Goal: Information Seeking & Learning: Find specific fact

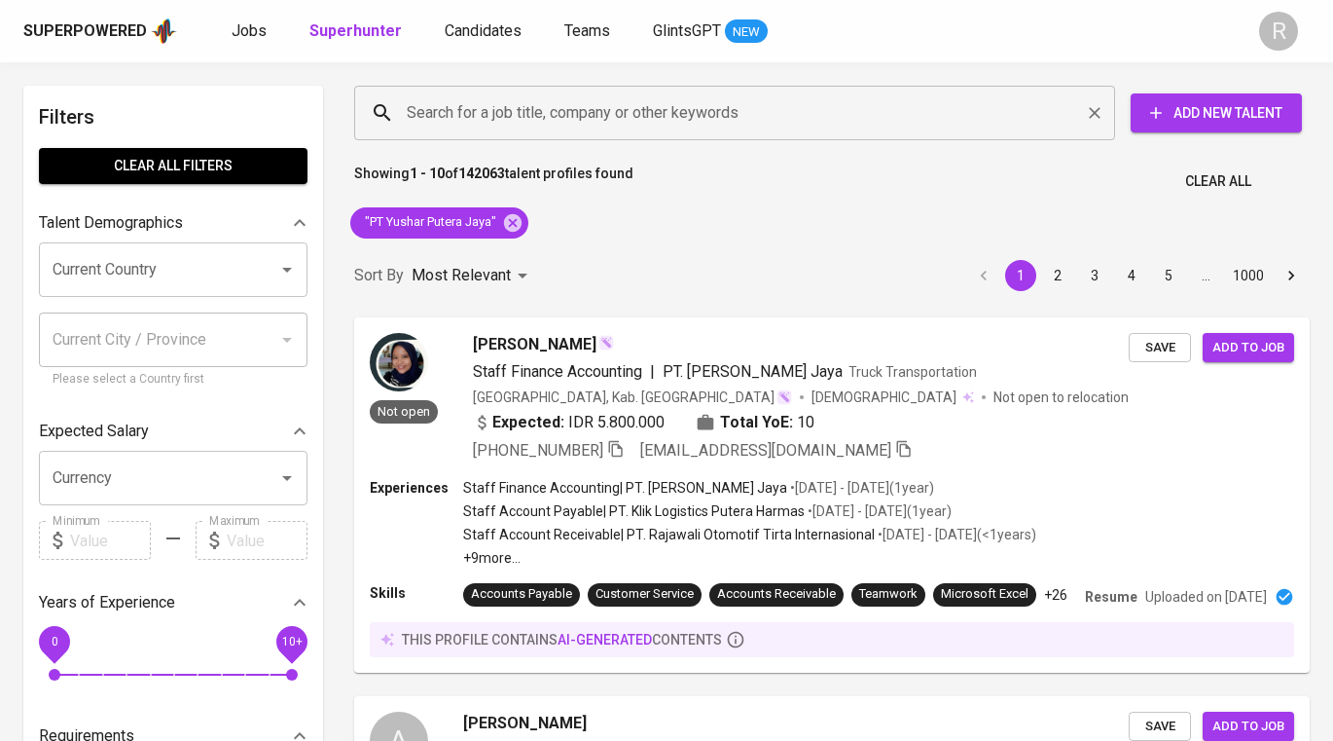
click at [564, 127] on input "Search for a job title, company or other keywords" at bounding box center [739, 112] width 675 height 37
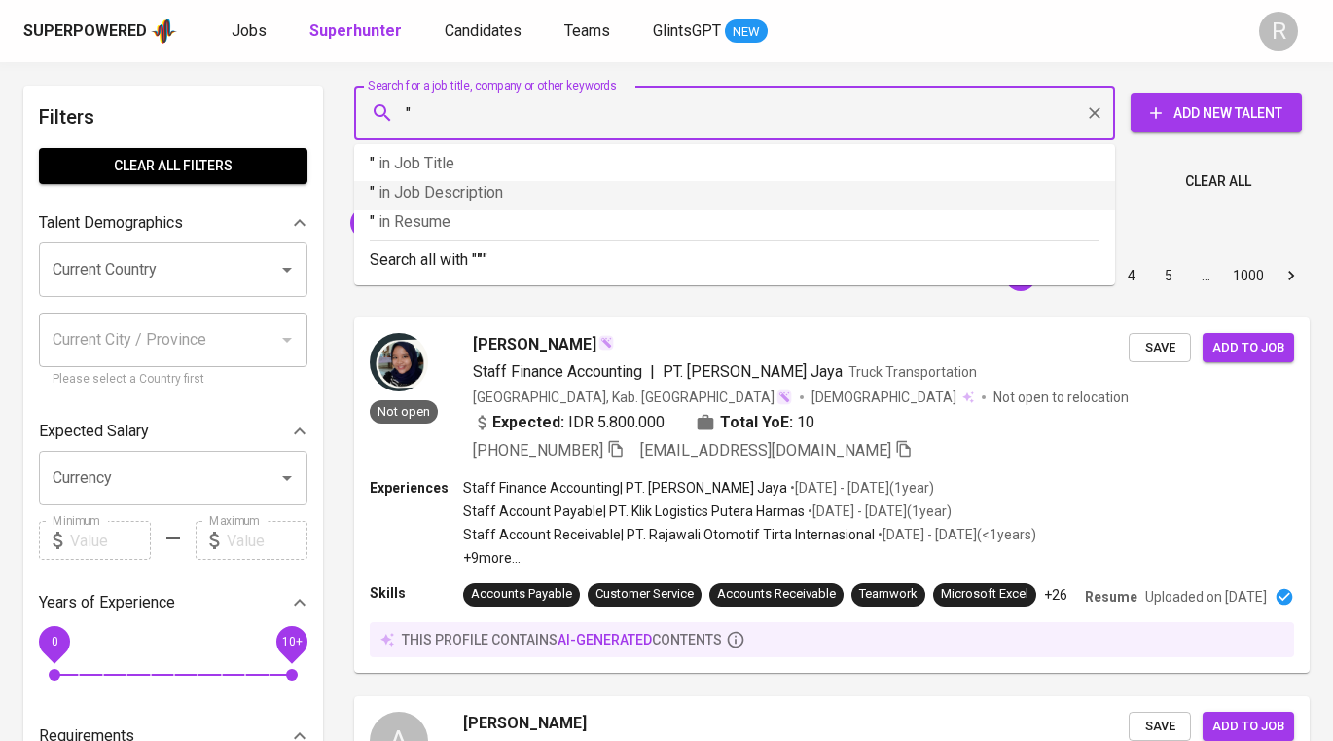
paste input "[PERSON_NAME] [PERSON_NAME]’s profile"
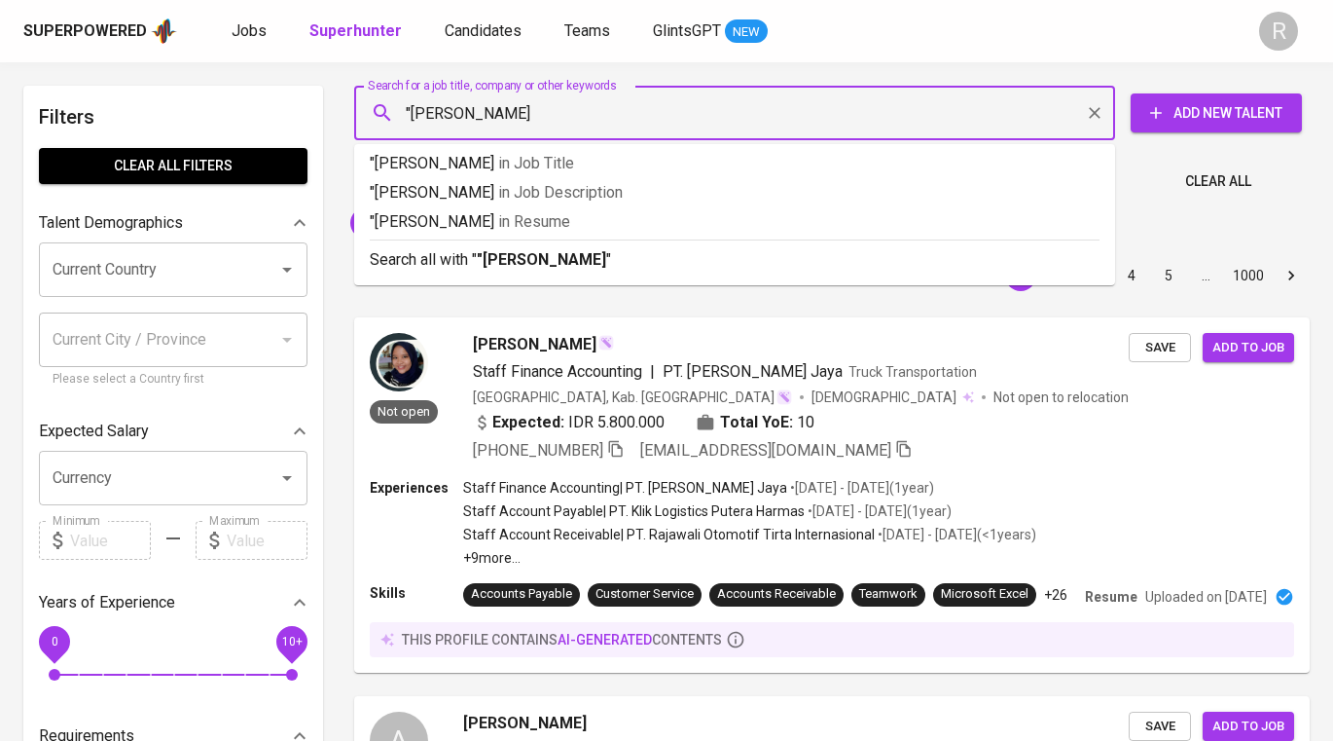
type input ""Nunu Hera""
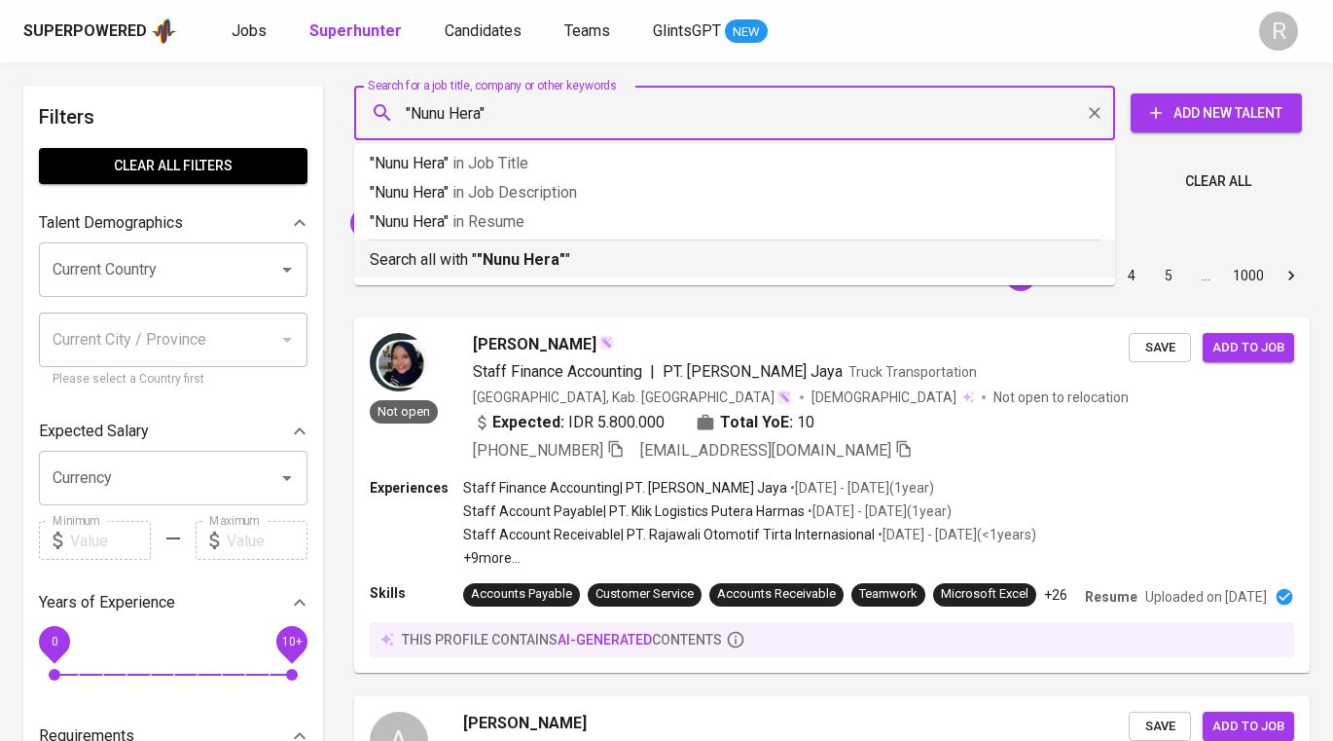
click at [527, 256] on b ""Nunu Hera"" at bounding box center [521, 259] width 89 height 18
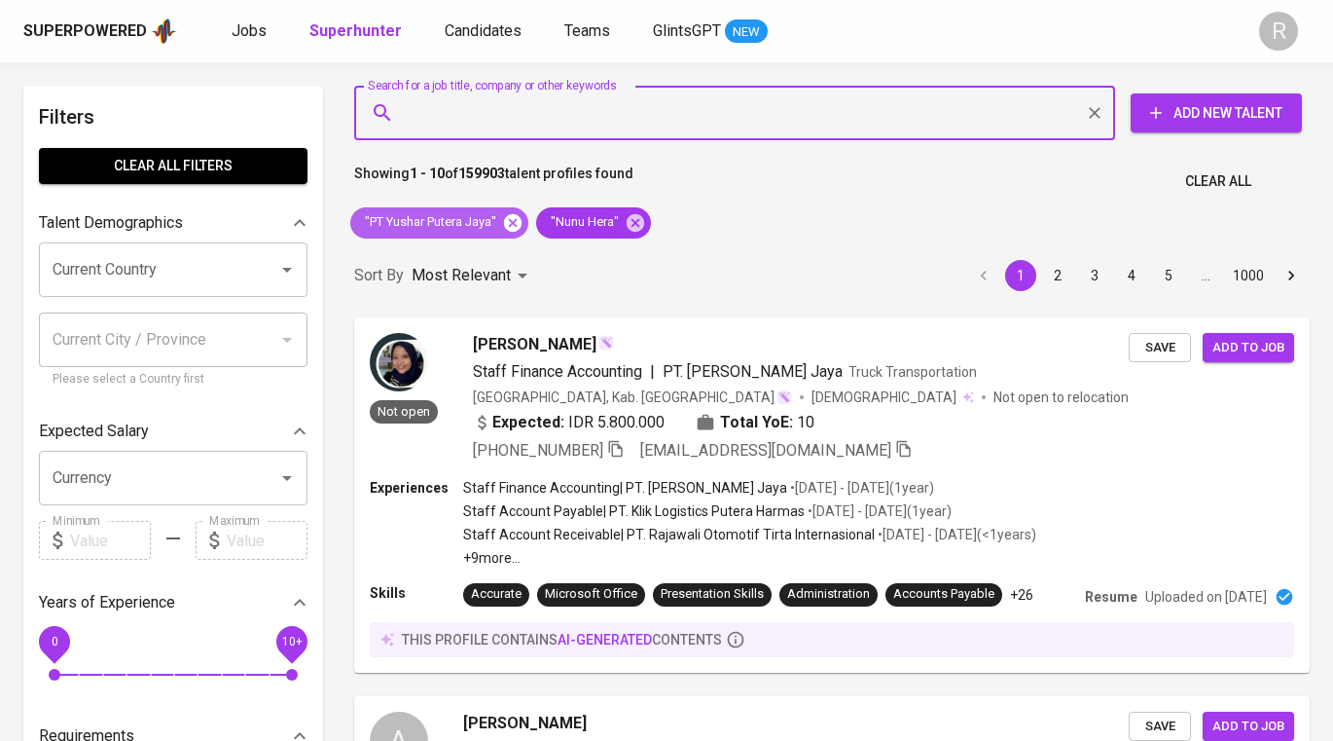
click at [516, 221] on icon at bounding box center [512, 222] width 21 height 21
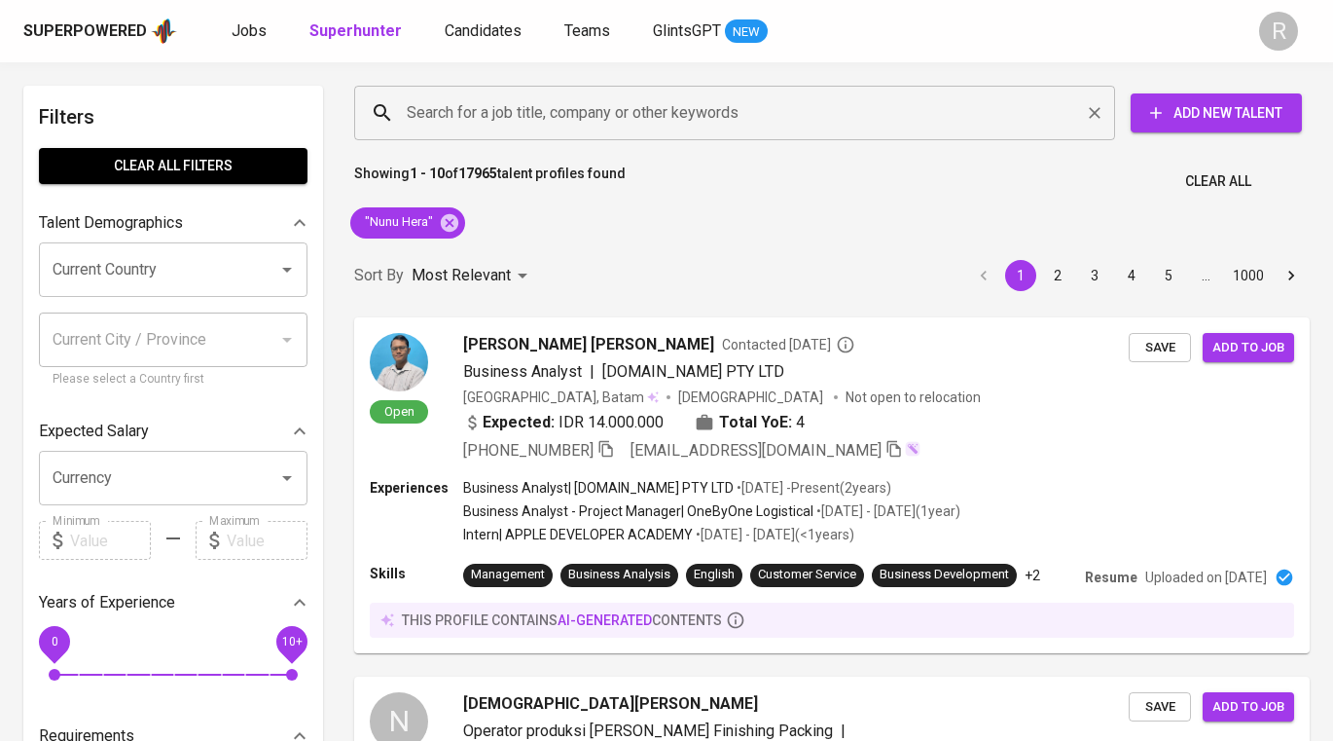
click at [743, 114] on input "Search for a job title, company or other keywords" at bounding box center [739, 112] width 675 height 37
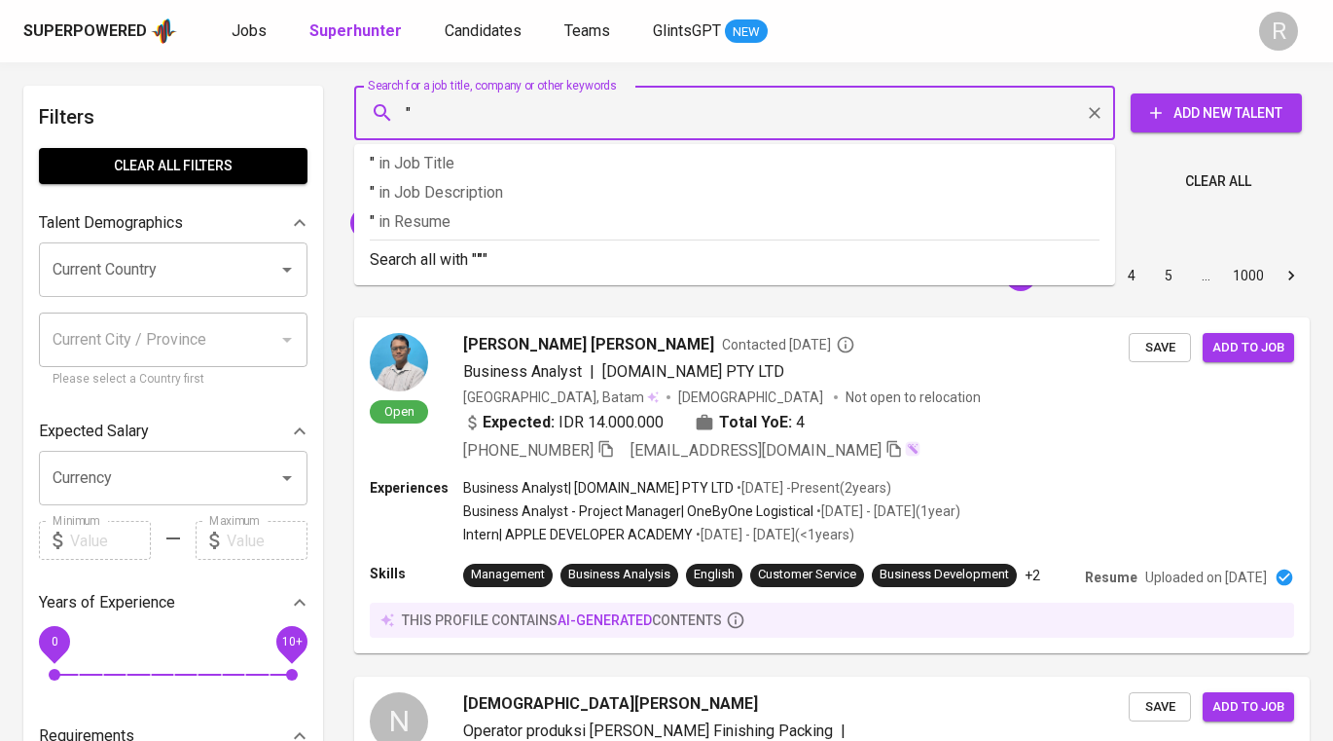
paste input "PT. [PERSON_NAME]"
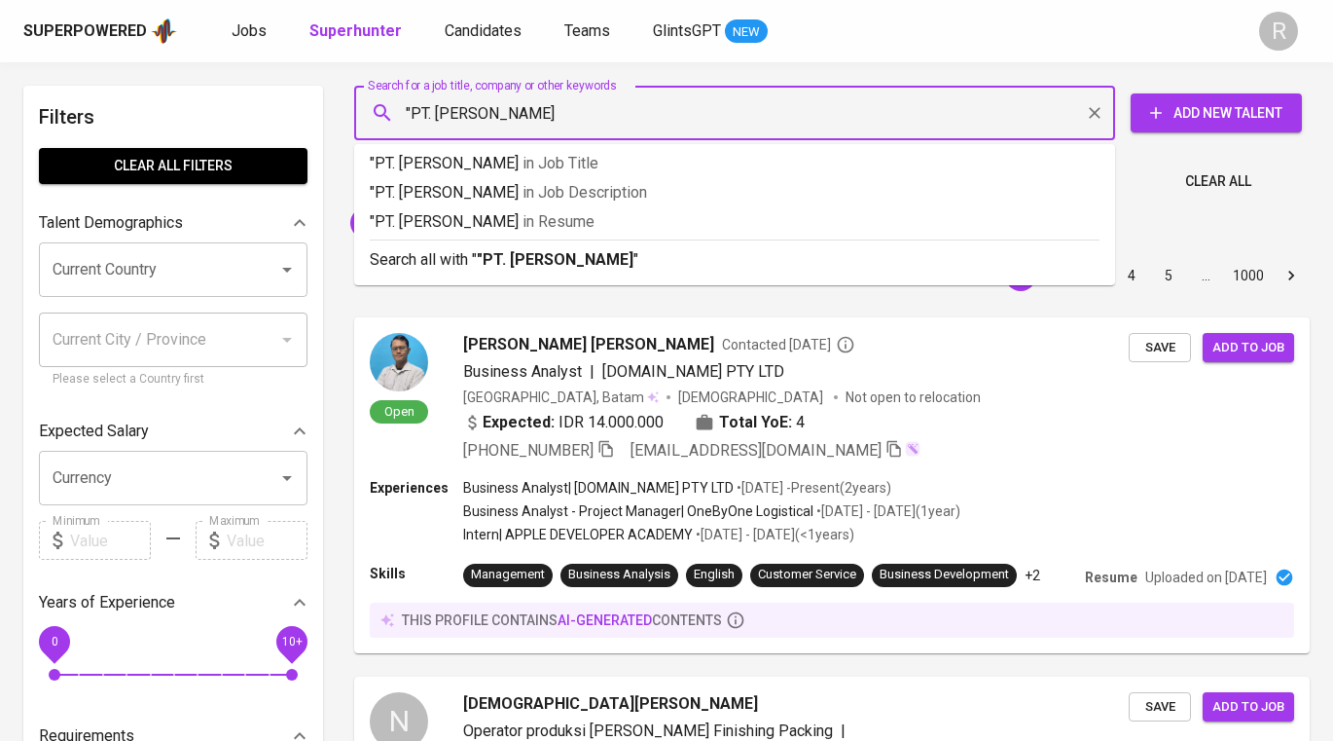
type input ""PT. [PERSON_NAME]""
click at [693, 269] on p "Search all with " "PT. [PERSON_NAME]" "" at bounding box center [735, 259] width 730 height 23
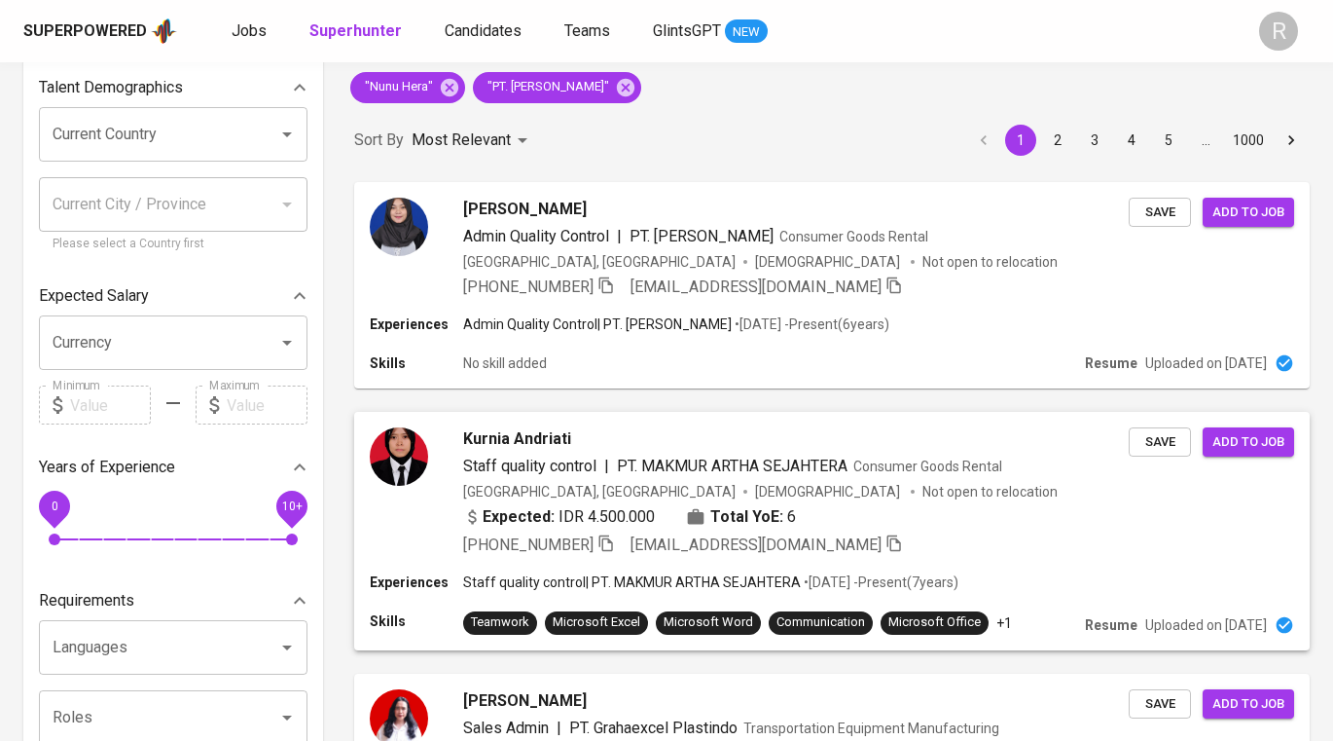
scroll to position [123, 0]
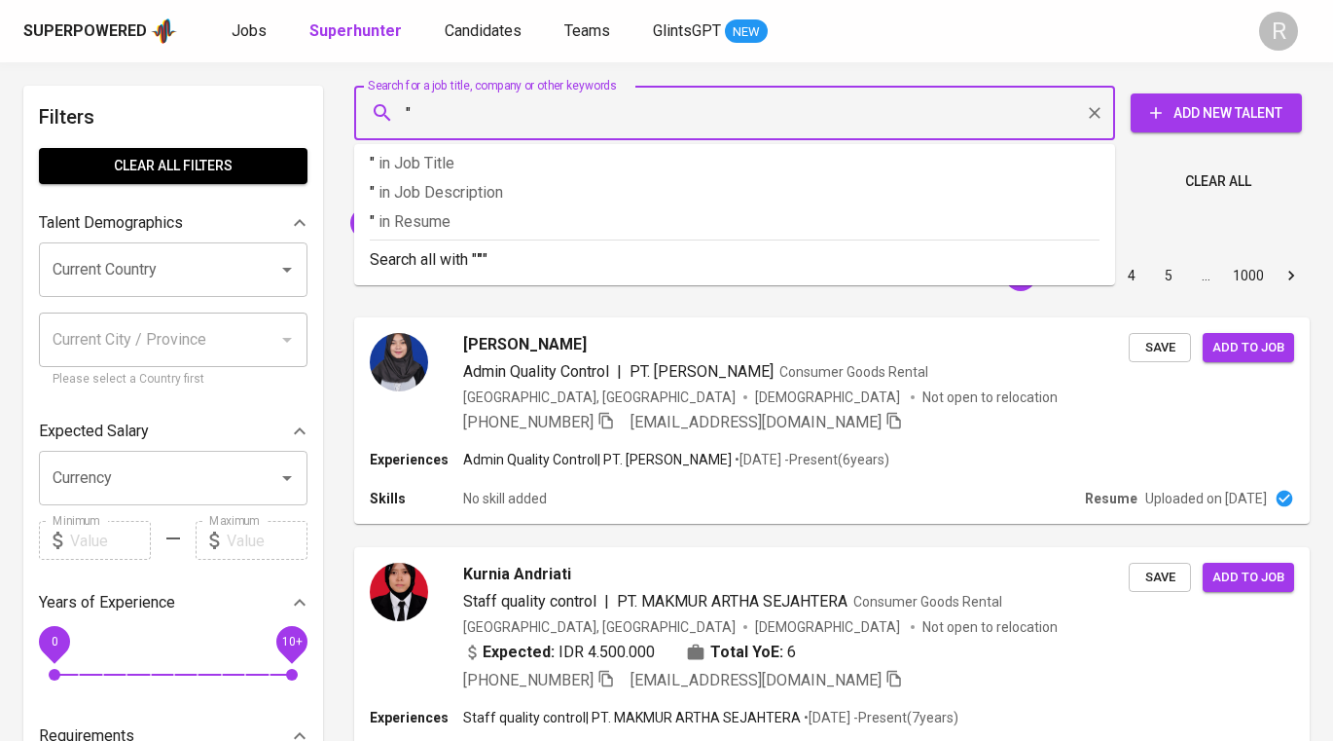
paste input "Ryona Fajar MuktiView Ryona Fajar Mukti’s profile"
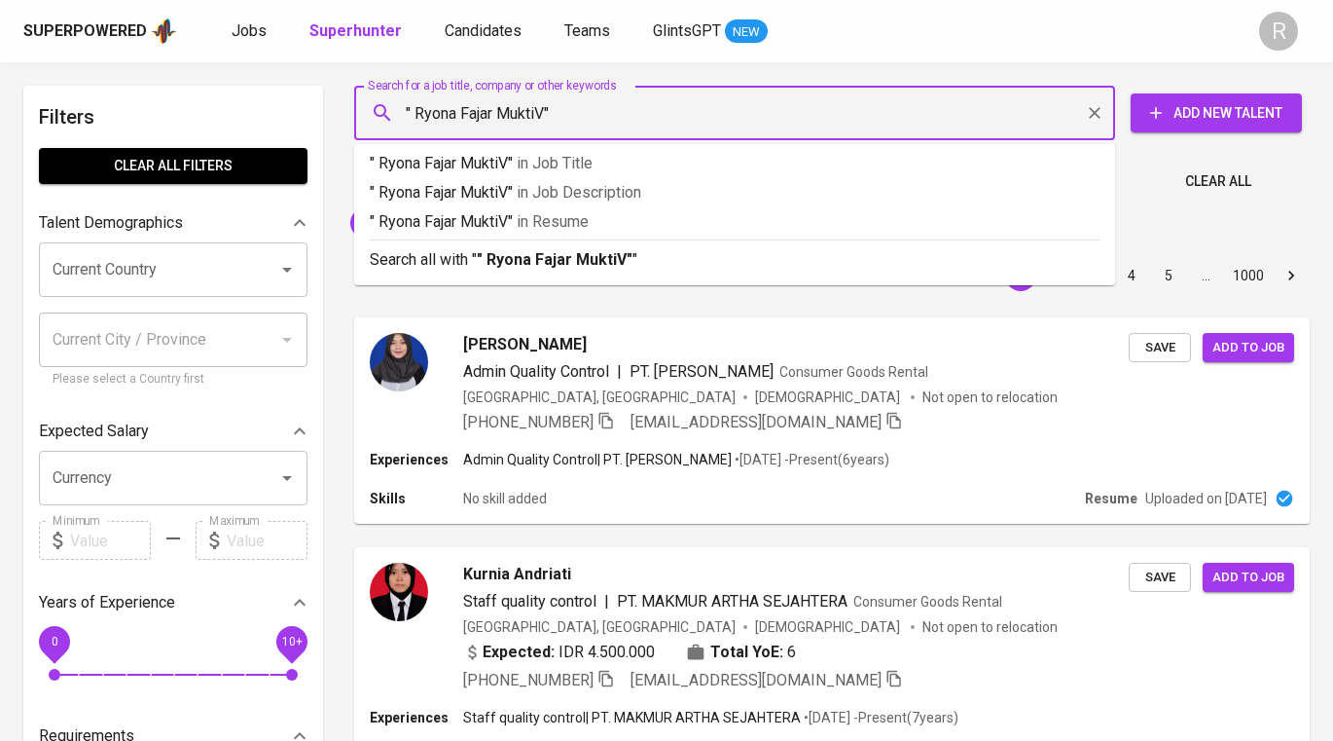
type input "" Ryona Fajar Mukti""
click at [588, 264] on div "Sort By Most Relevant MOST_RELEVANT 1 2 3 4 5 … 1000" at bounding box center [832, 275] width 979 height 59
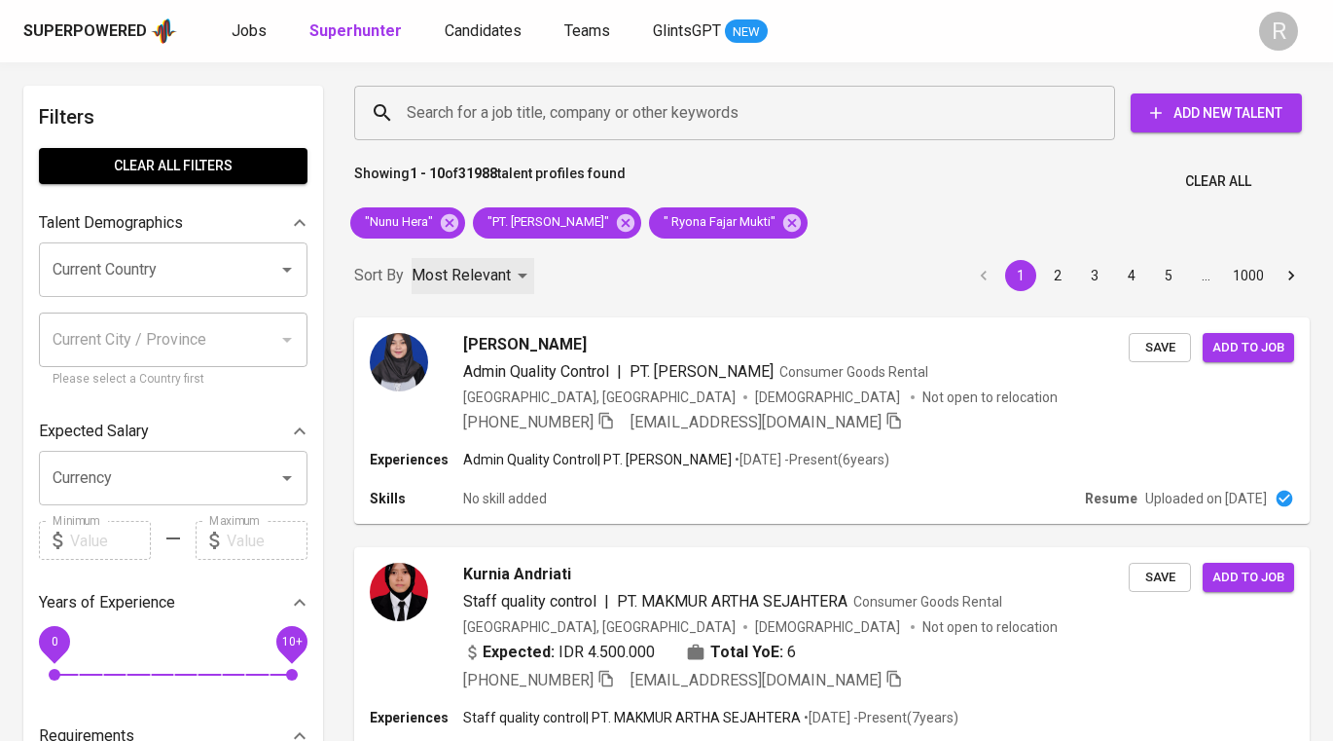
click at [506, 268] on p "Most Relevant" at bounding box center [461, 275] width 99 height 23
click at [447, 223] on div at bounding box center [666, 370] width 1333 height 741
click at [447, 223] on icon at bounding box center [449, 222] width 21 height 21
click at [672, 224] on span "" Ryona Fajar Mukti"" at bounding box center [718, 222] width 138 height 18
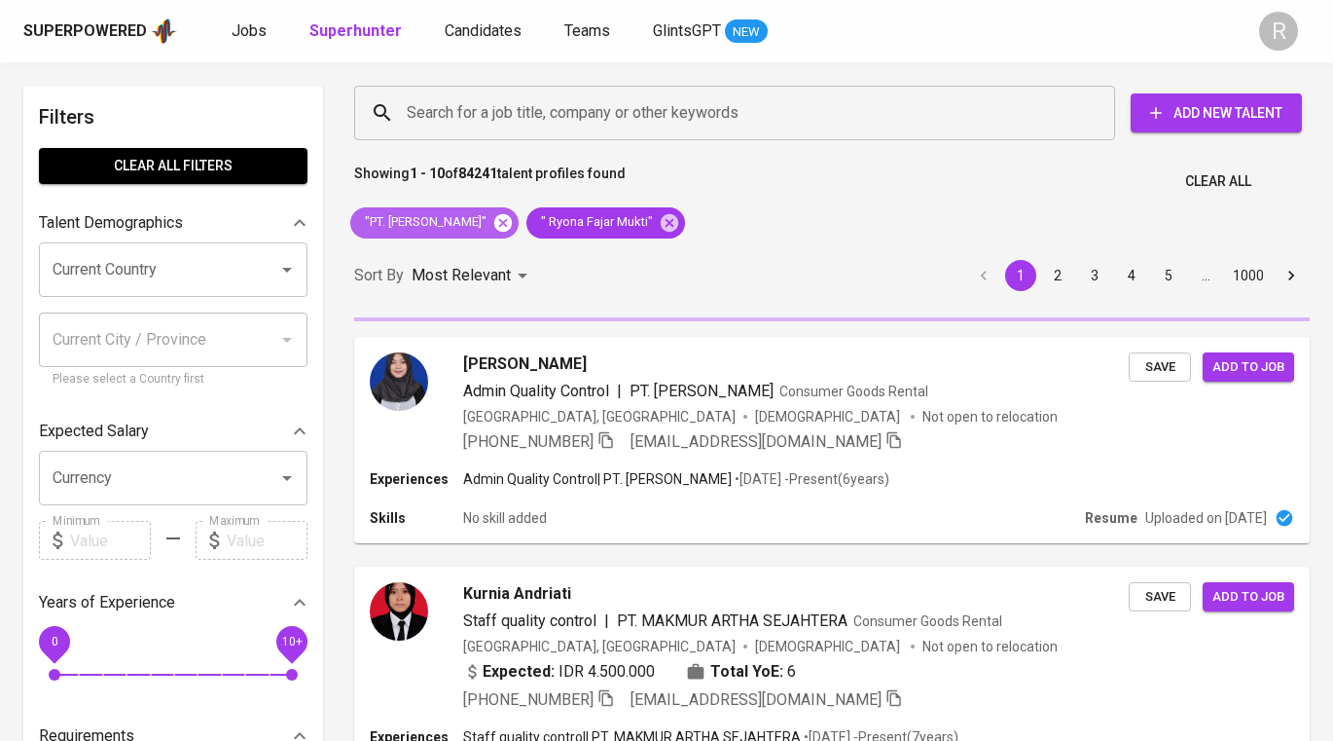
click at [512, 227] on icon at bounding box center [503, 222] width 18 height 18
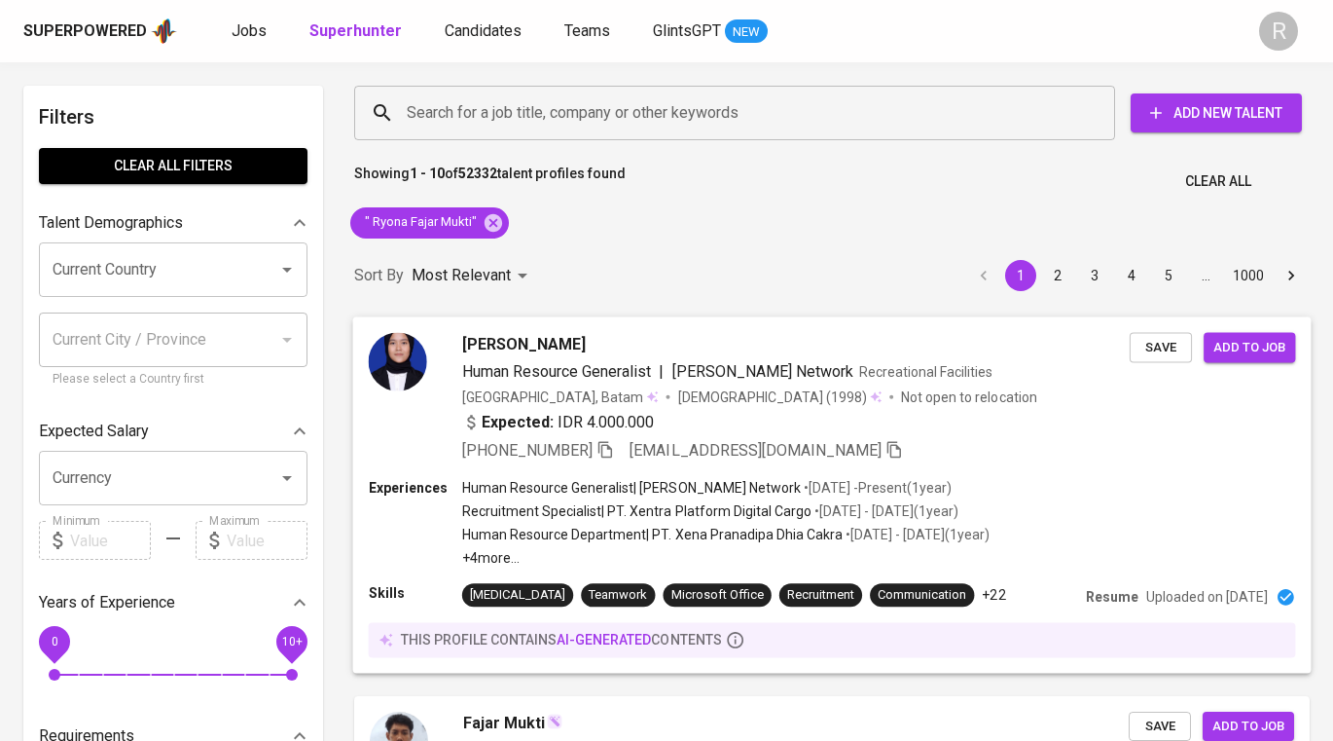
click at [901, 401] on p "Not open to relocation" at bounding box center [968, 395] width 135 height 19
click at [486, 342] on span "Ryona Fajar Mukti" at bounding box center [524, 343] width 124 height 23
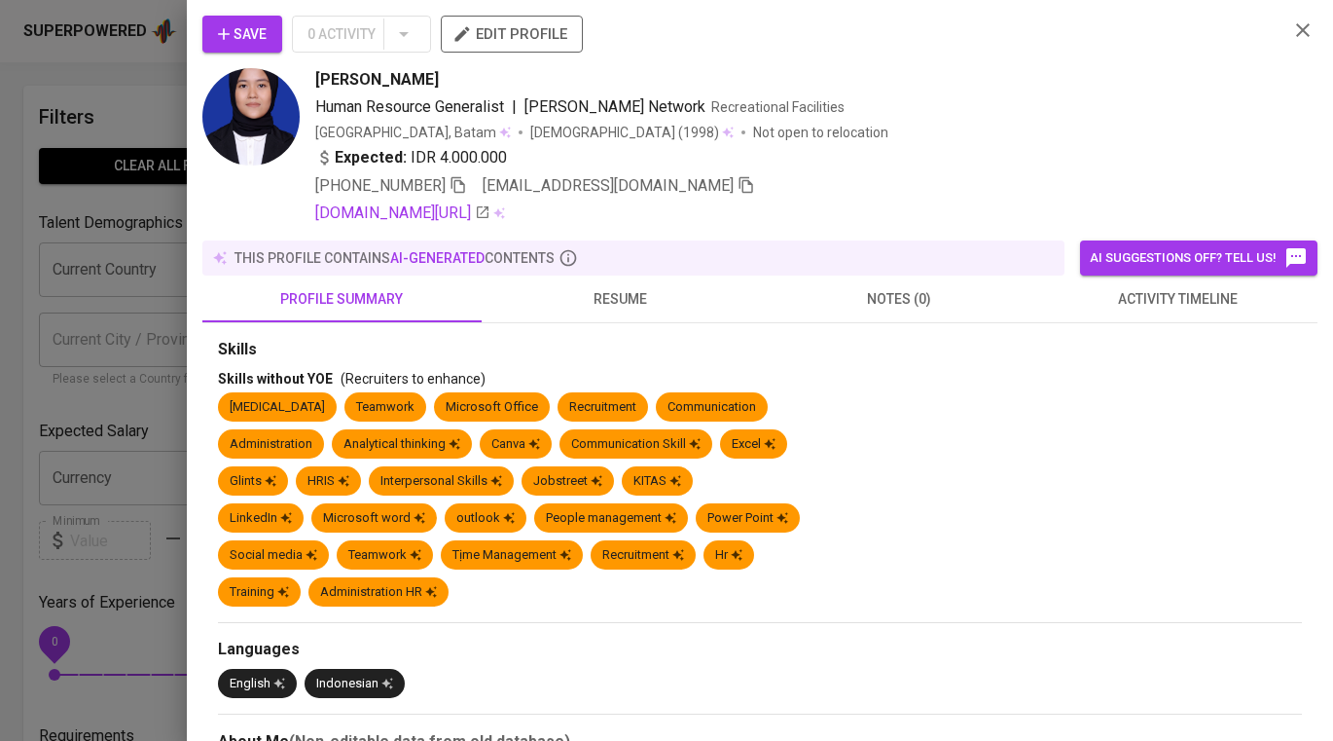
click at [486, 342] on div "Skills" at bounding box center [760, 350] width 1084 height 22
click at [629, 298] on span "resume" at bounding box center [621, 299] width 256 height 24
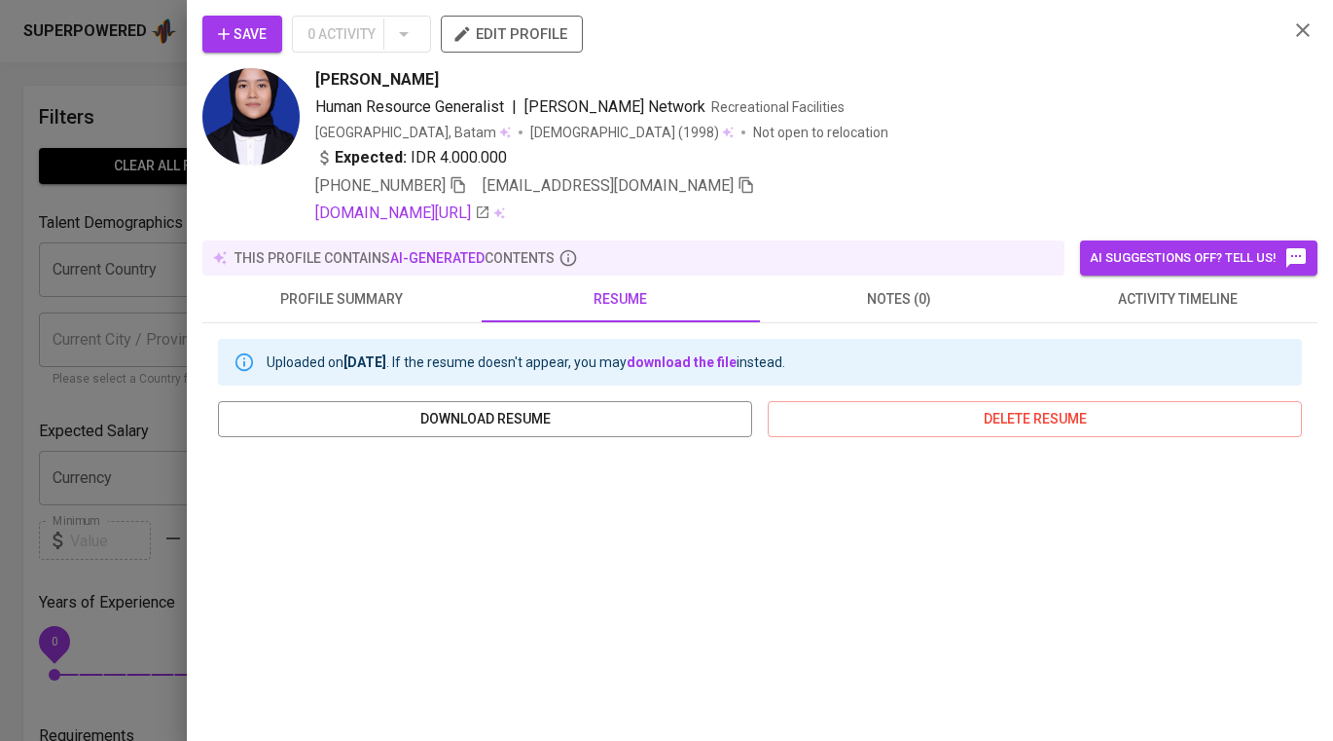
click at [629, 298] on span "resume" at bounding box center [621, 299] width 256 height 24
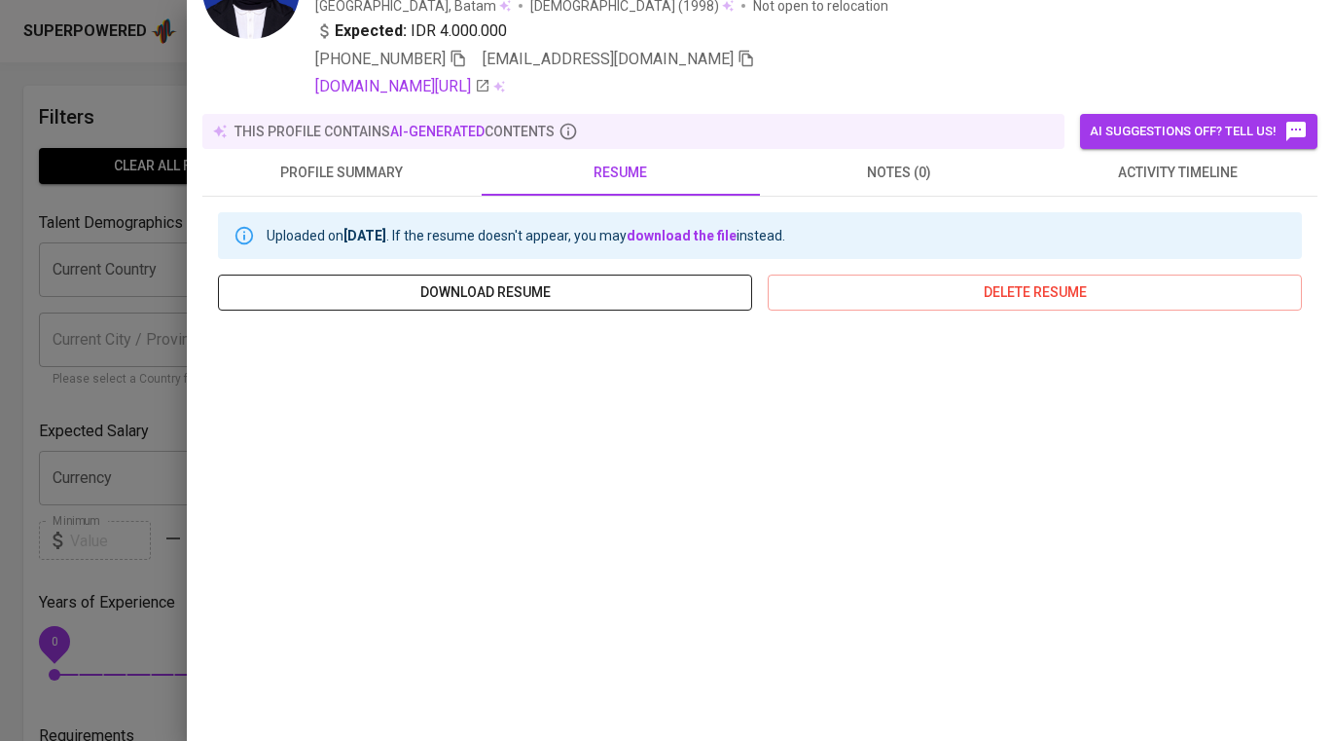
scroll to position [72, 0]
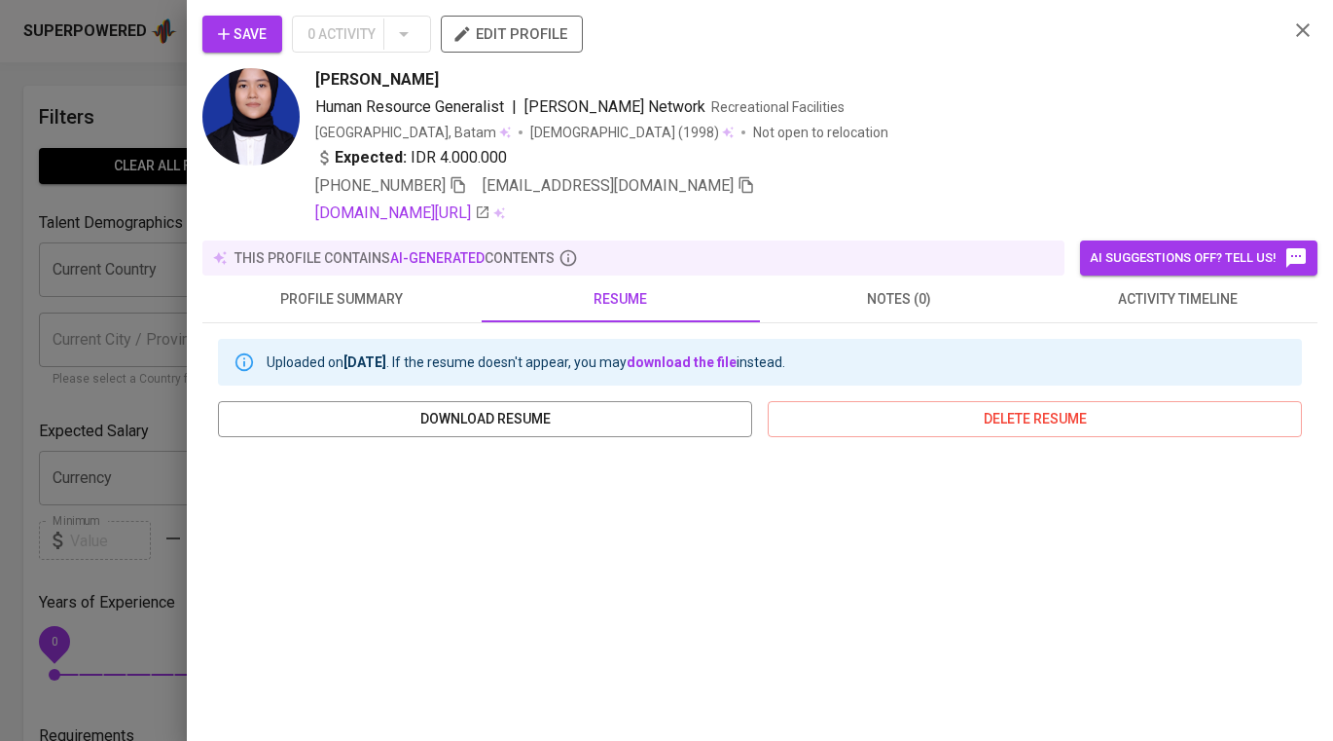
scroll to position [14, 0]
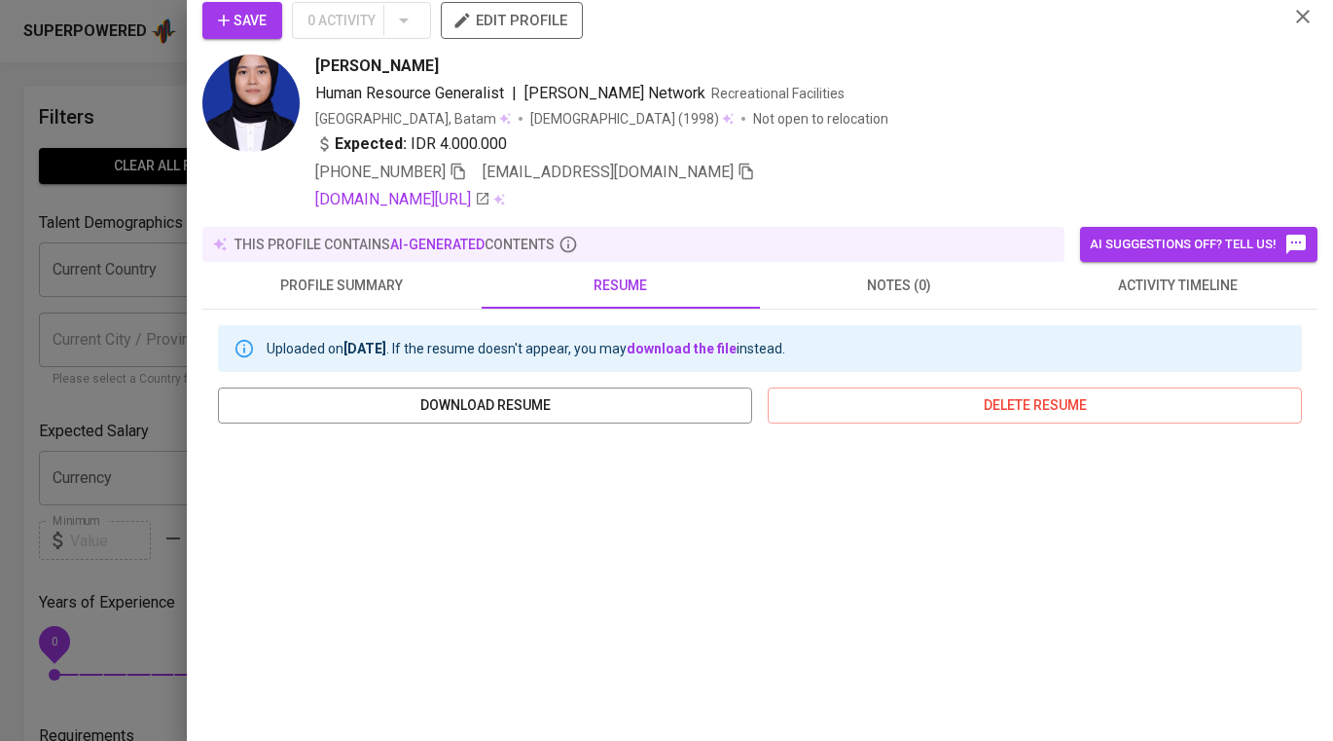
click at [166, 205] on div at bounding box center [666, 370] width 1333 height 741
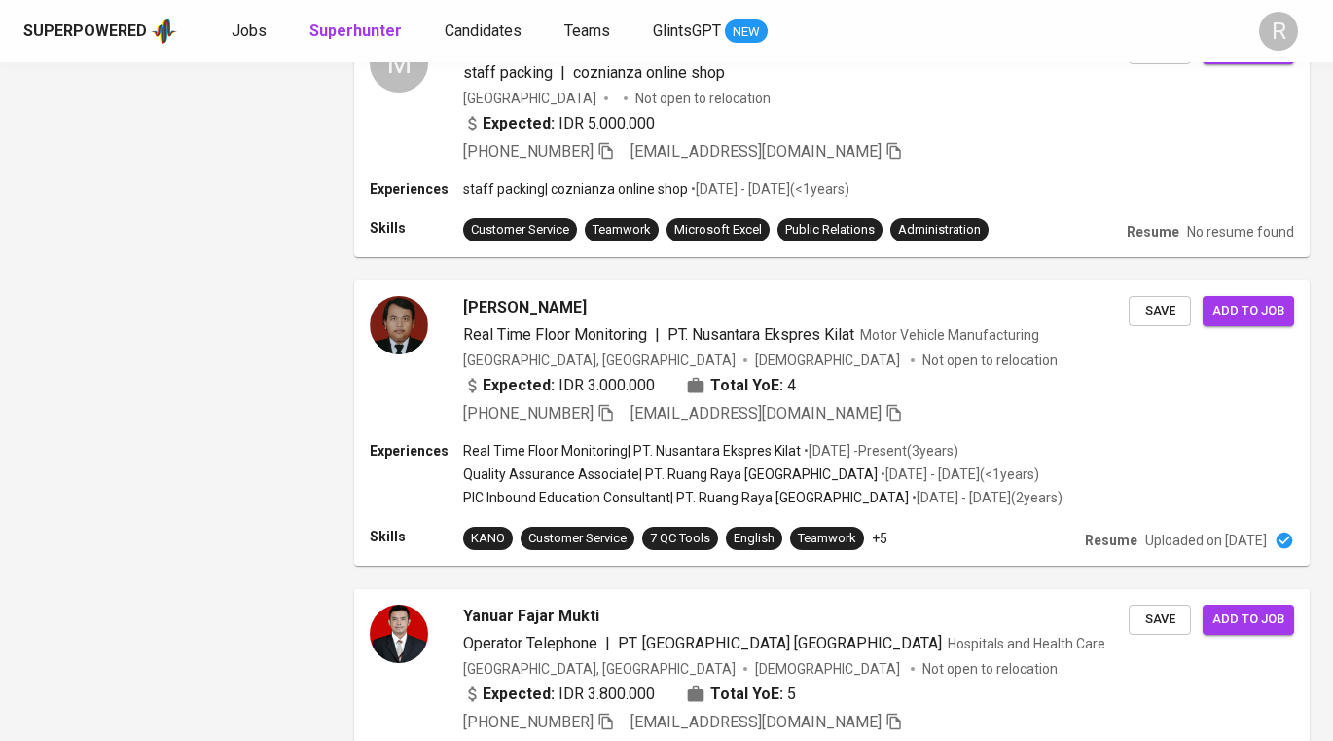
scroll to position [0, 0]
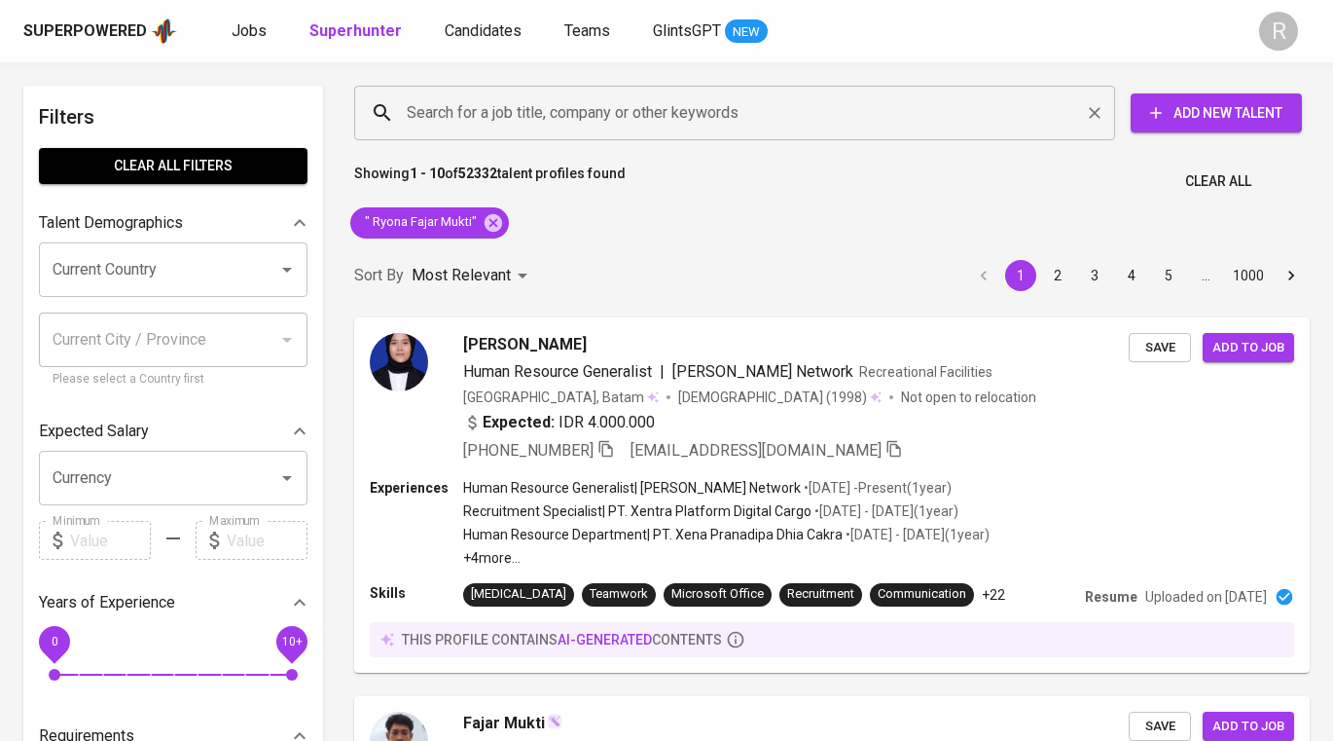
click at [578, 119] on input "Search for a job title, company or other keywords" at bounding box center [739, 112] width 675 height 37
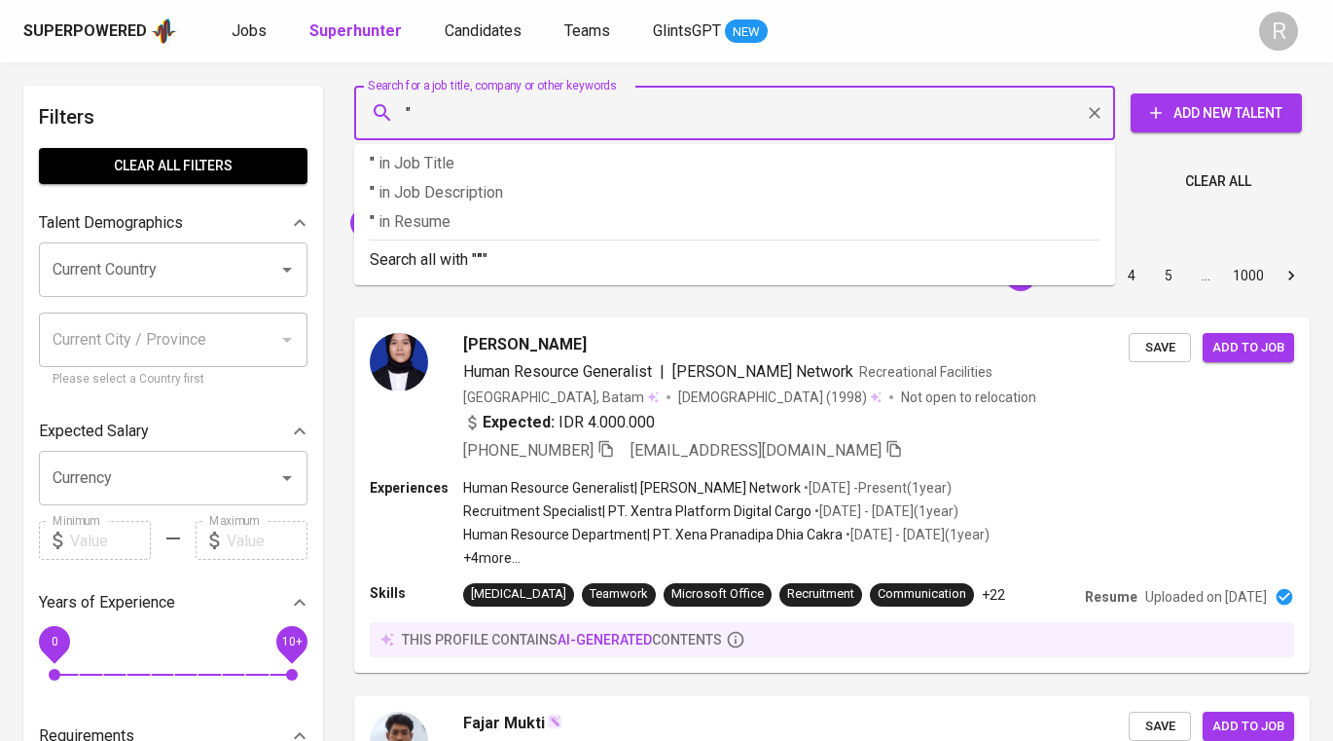
paste input "PT. [PERSON_NAME]"
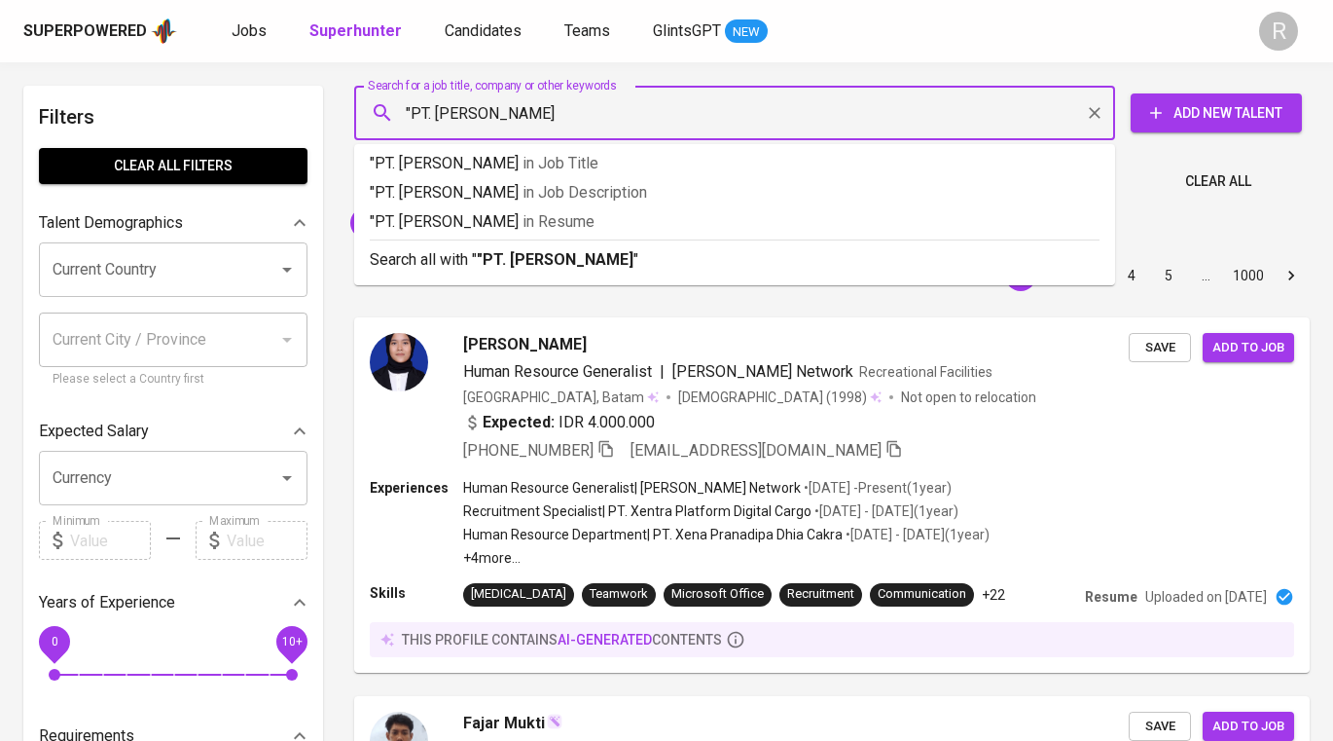
type input ""PT. [PERSON_NAME]""
click at [538, 259] on b ""PT. [PERSON_NAME]"" at bounding box center [558, 259] width 163 height 18
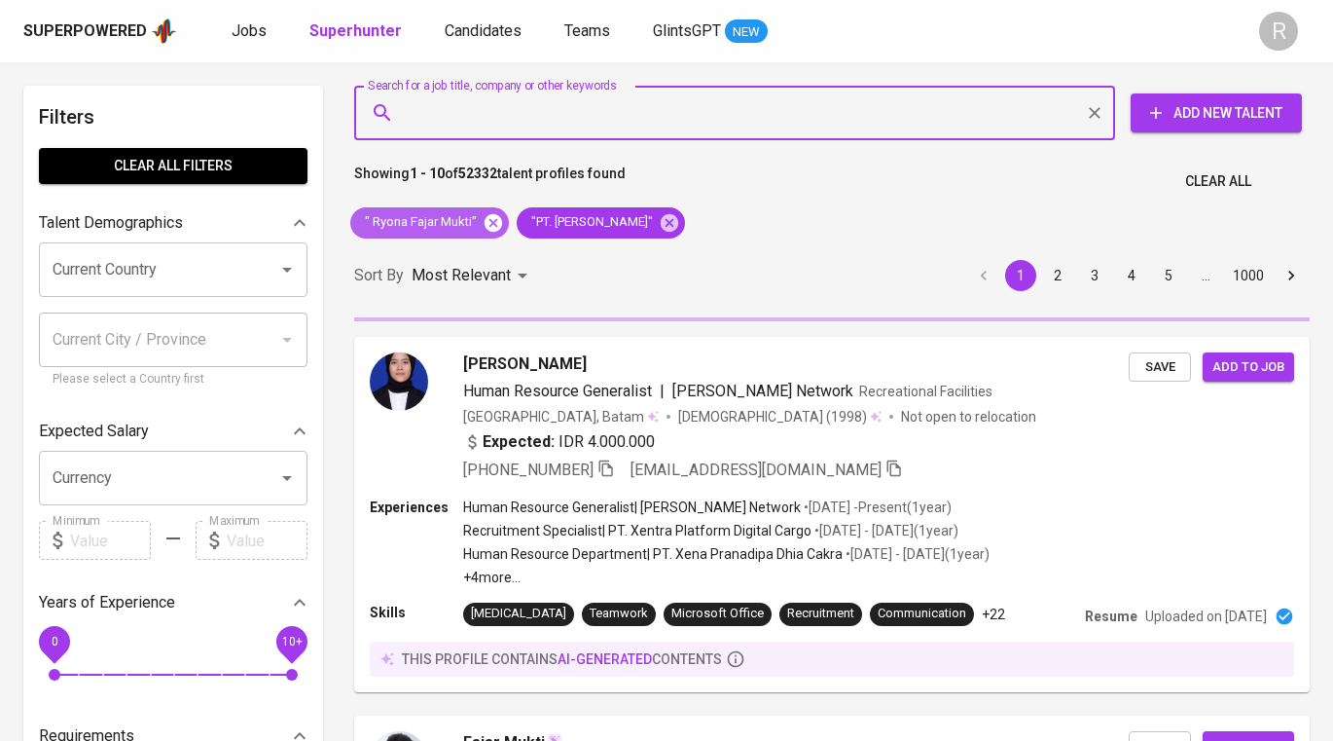
click at [493, 224] on icon at bounding box center [493, 222] width 21 height 21
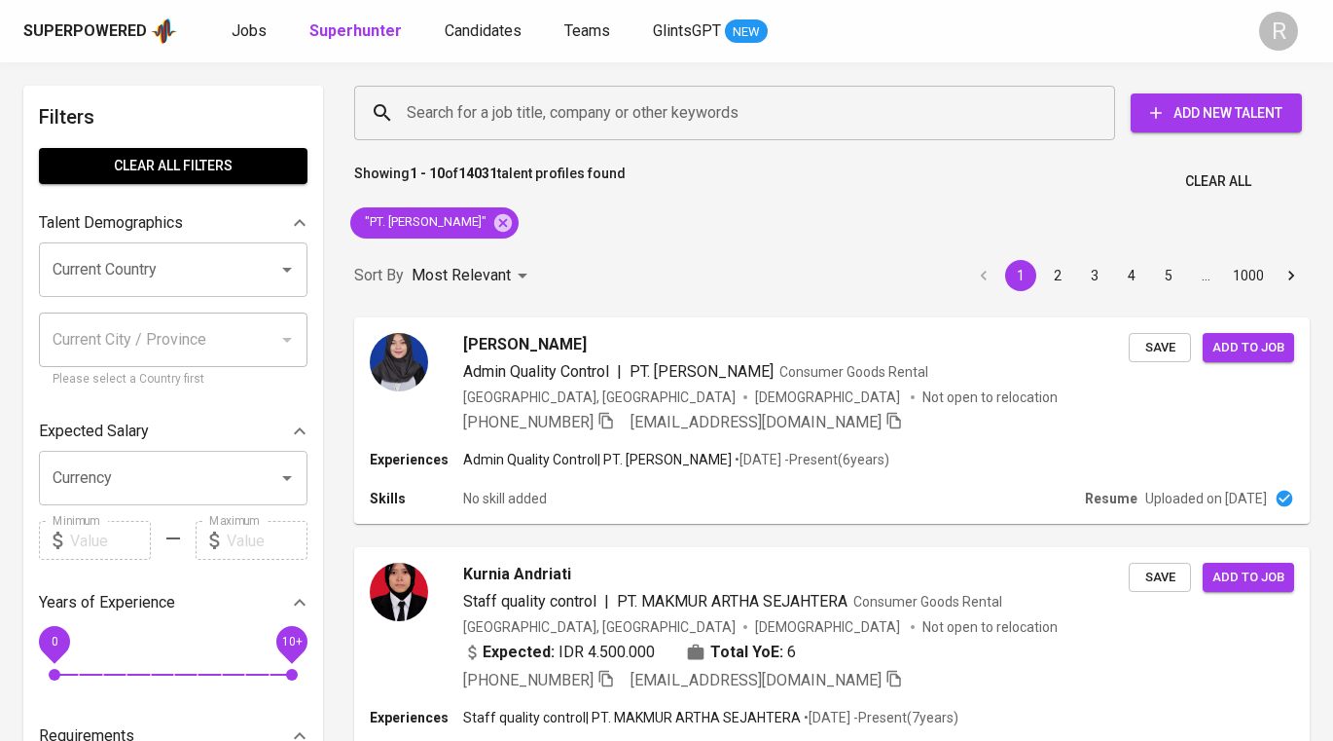
click at [694, 246] on div "Sort By Most Relevant MOST_RELEVANT 1 2 3 4 5 … 1000" at bounding box center [832, 275] width 979 height 59
click at [649, 348] on div "[PERSON_NAME]" at bounding box center [796, 343] width 668 height 23
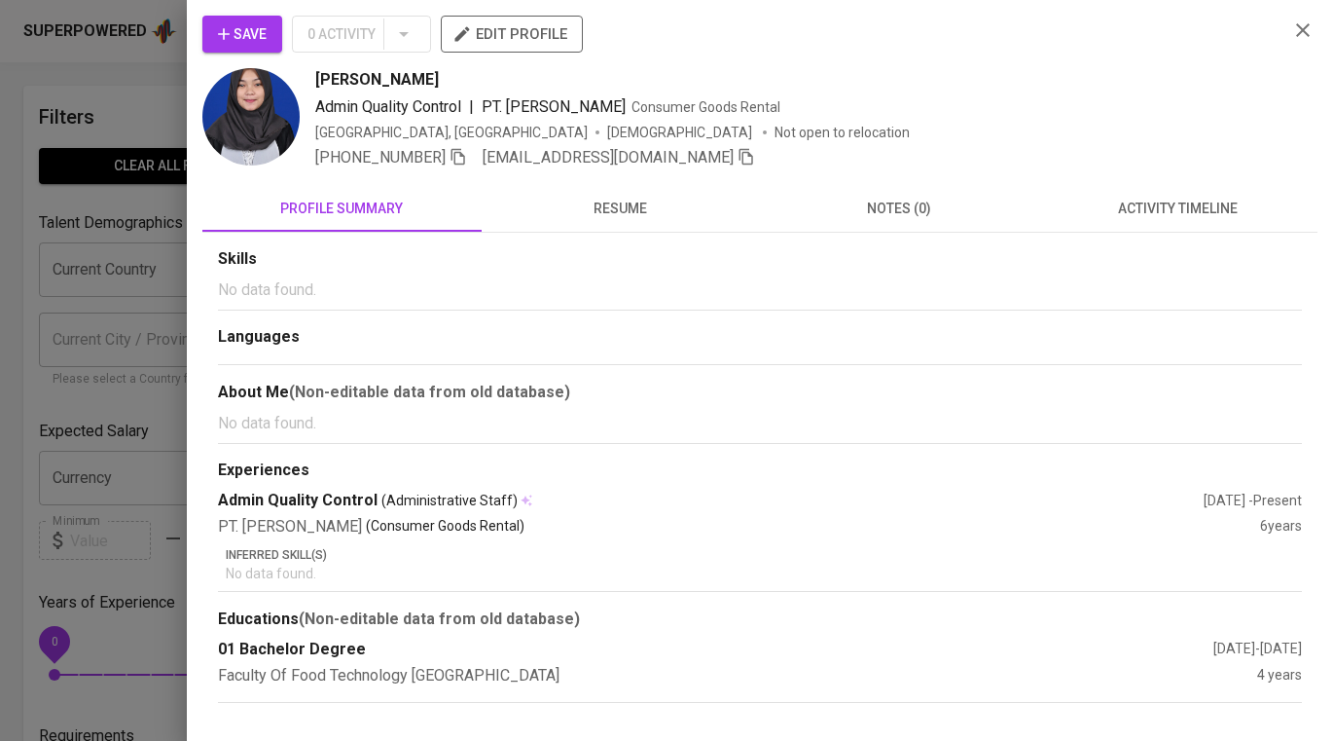
click at [462, 81] on div "[PERSON_NAME]" at bounding box center [794, 79] width 958 height 23
copy span "[PERSON_NAME]"
click at [460, 159] on icon "button" at bounding box center [459, 157] width 18 height 18
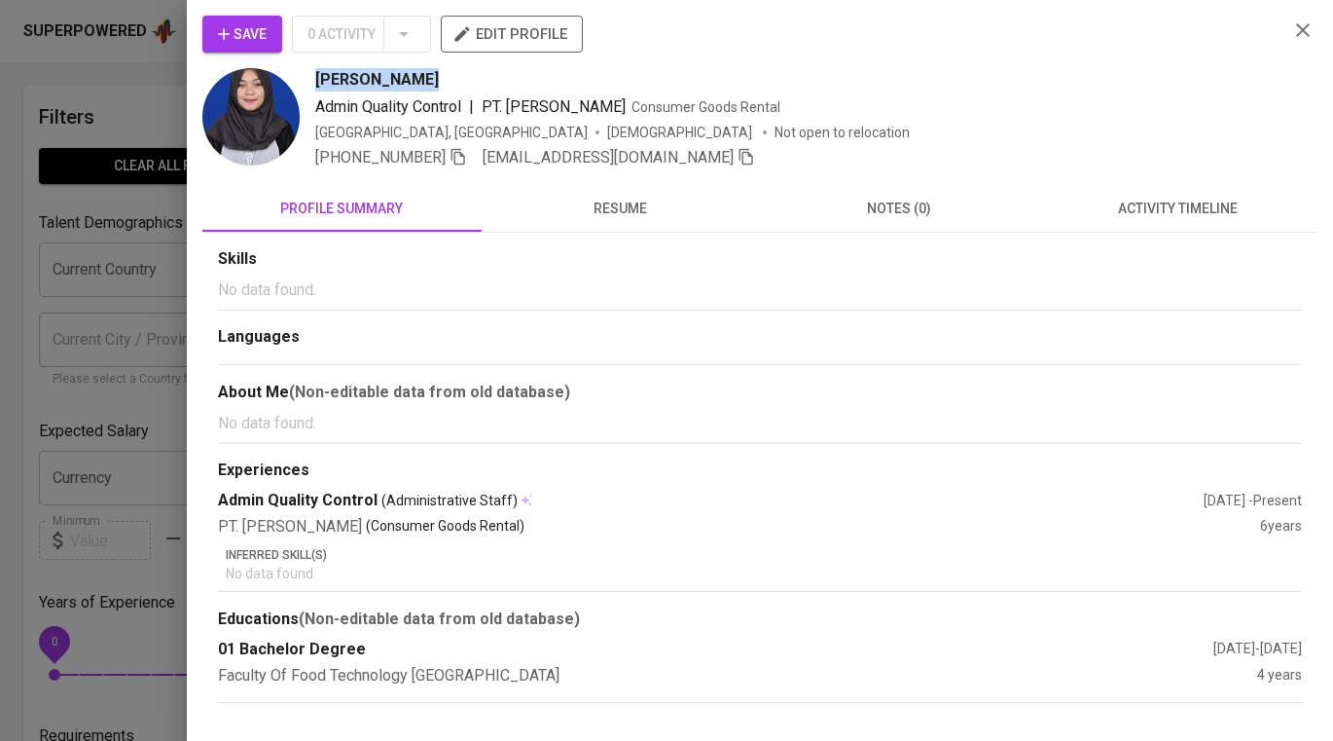
click at [171, 314] on div at bounding box center [666, 370] width 1333 height 741
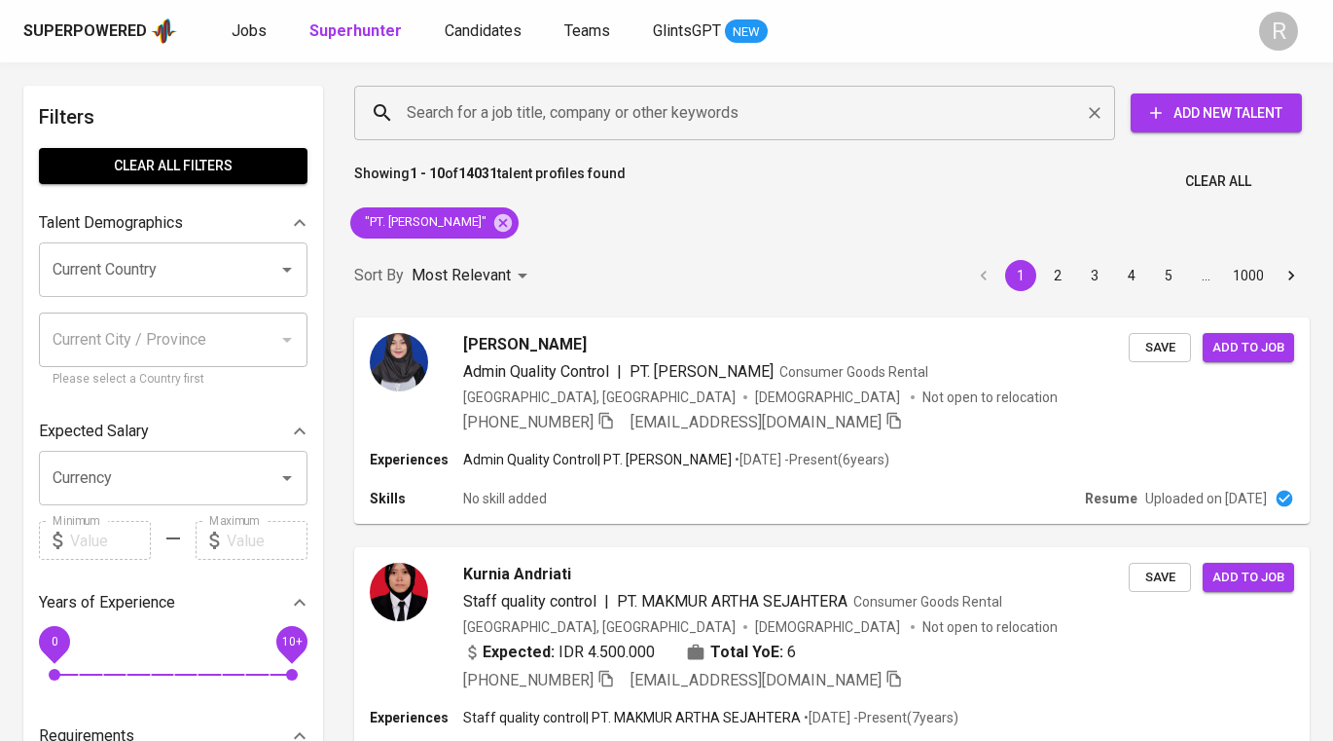
click at [604, 120] on input "Search for a job title, company or other keywords" at bounding box center [739, 112] width 675 height 37
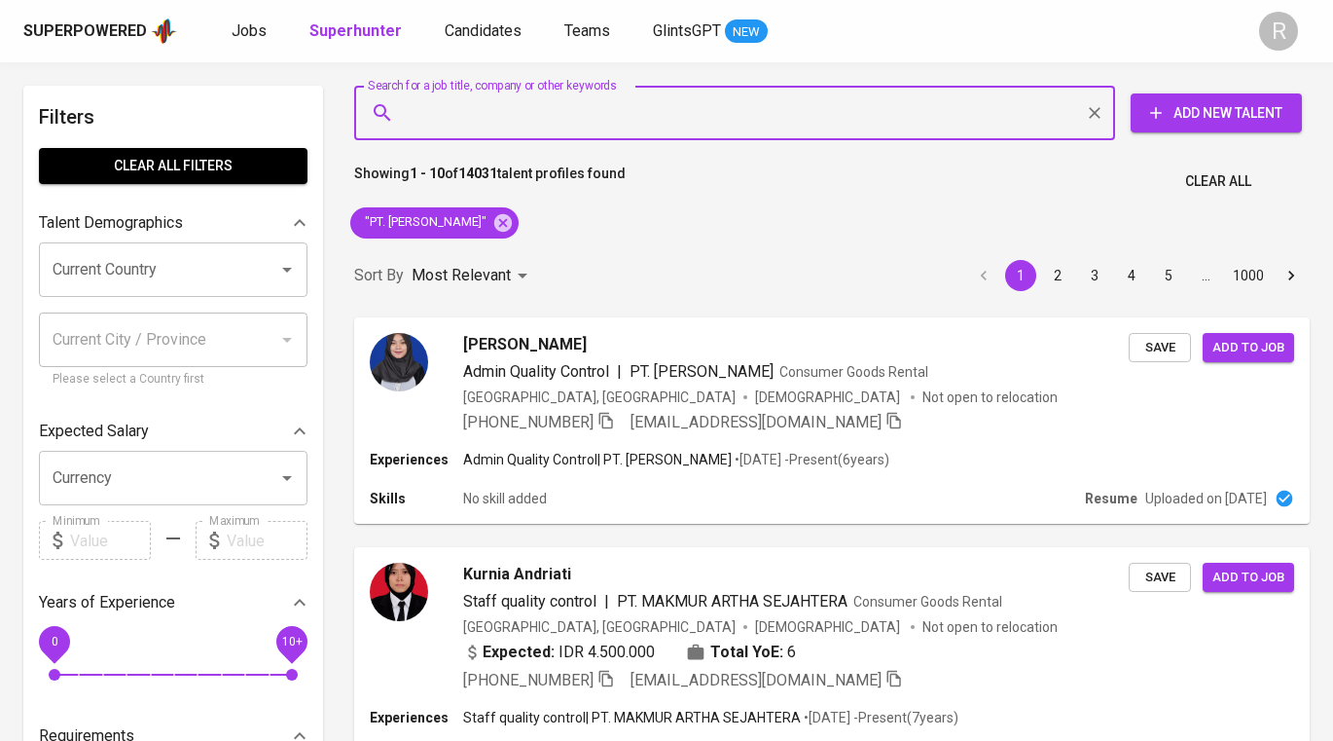
paste input "Elisha Intan"
type input ""Elisha Intan""
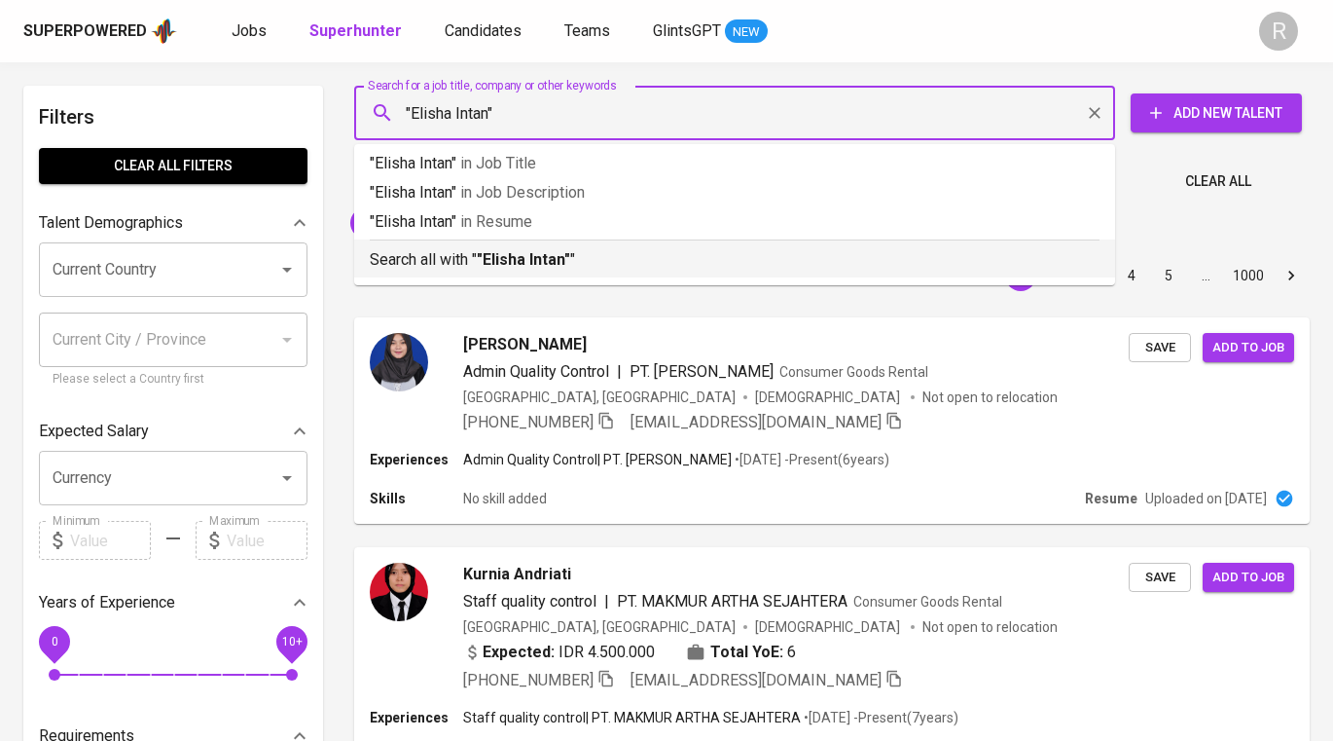
click at [529, 267] on b ""Elisha Intan"" at bounding box center [523, 259] width 93 height 18
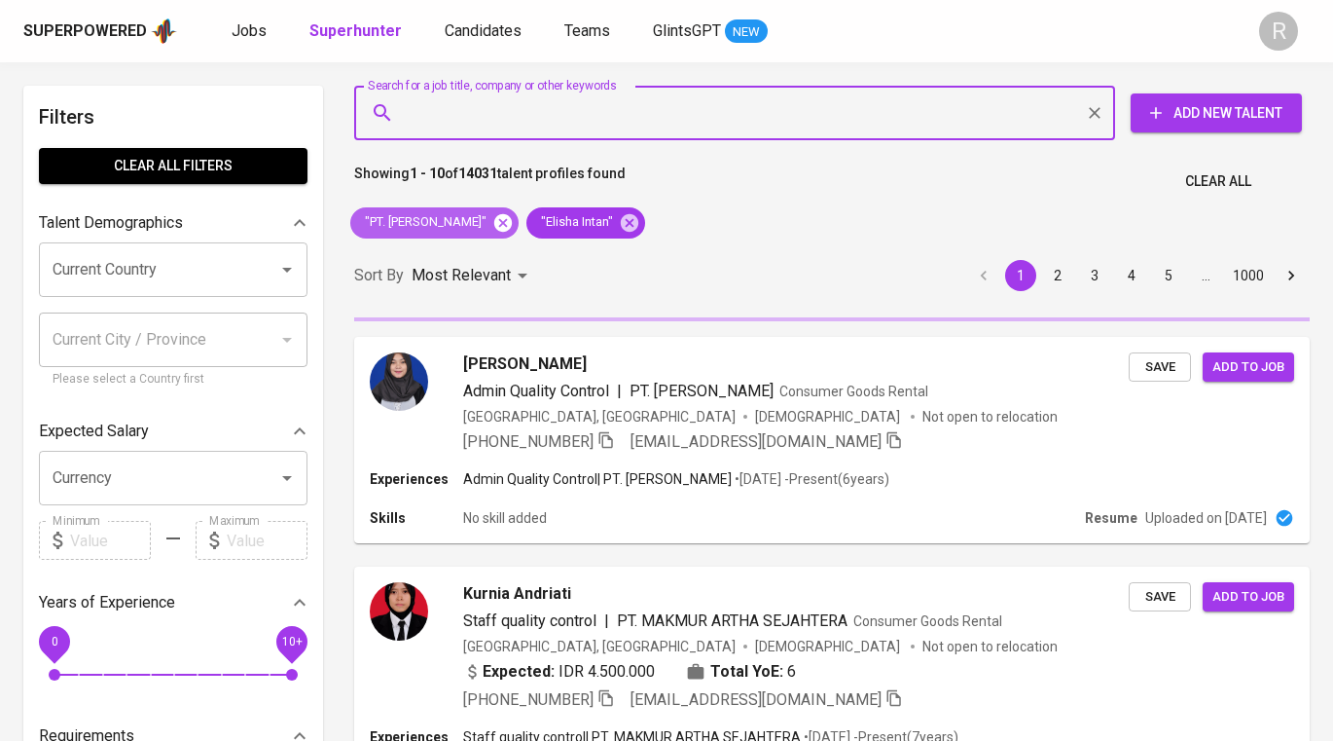
click at [512, 225] on icon at bounding box center [503, 222] width 18 height 18
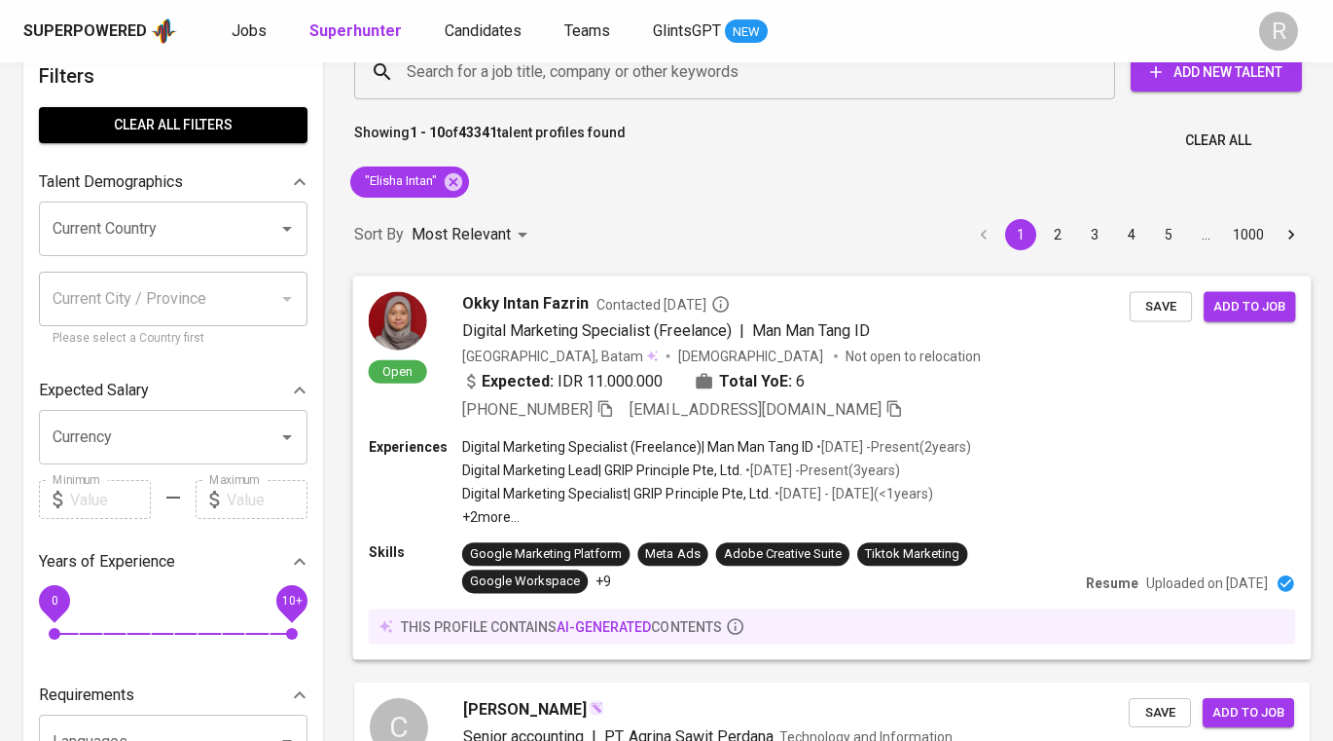
scroll to position [26, 0]
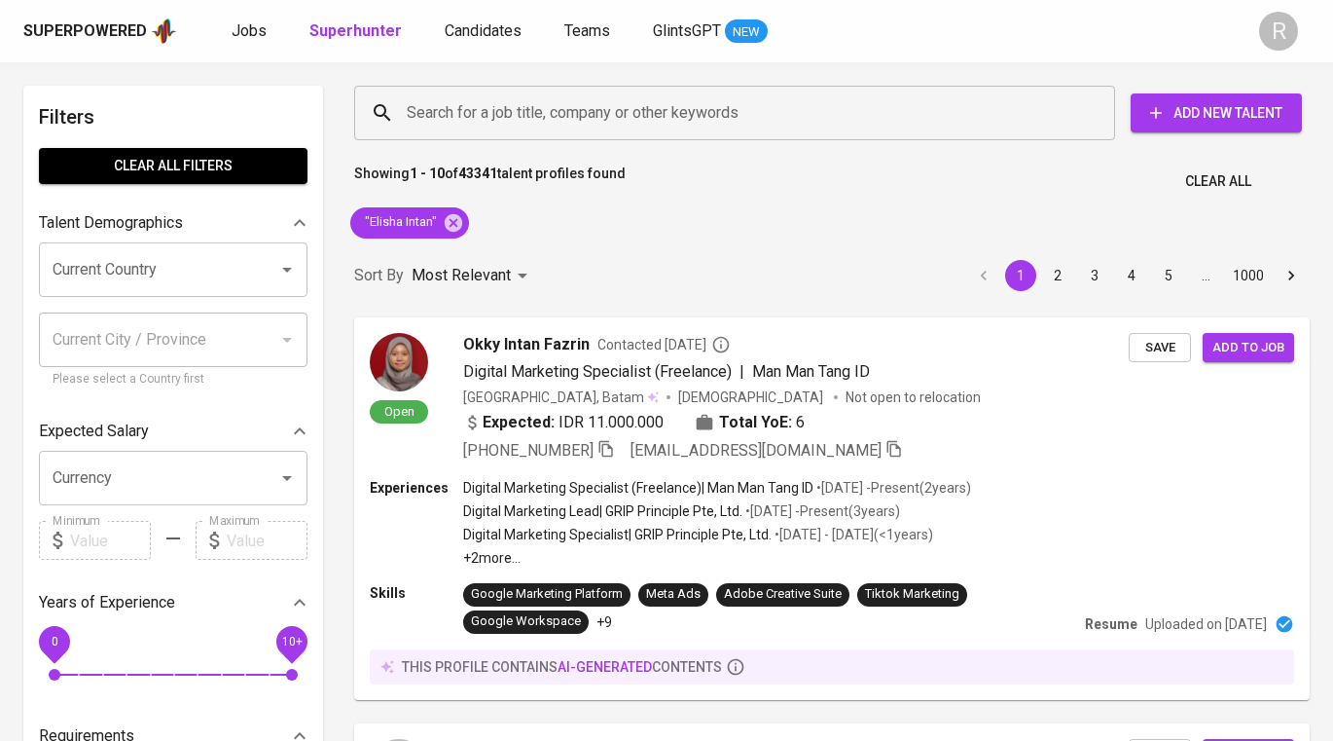
scroll to position [26, 0]
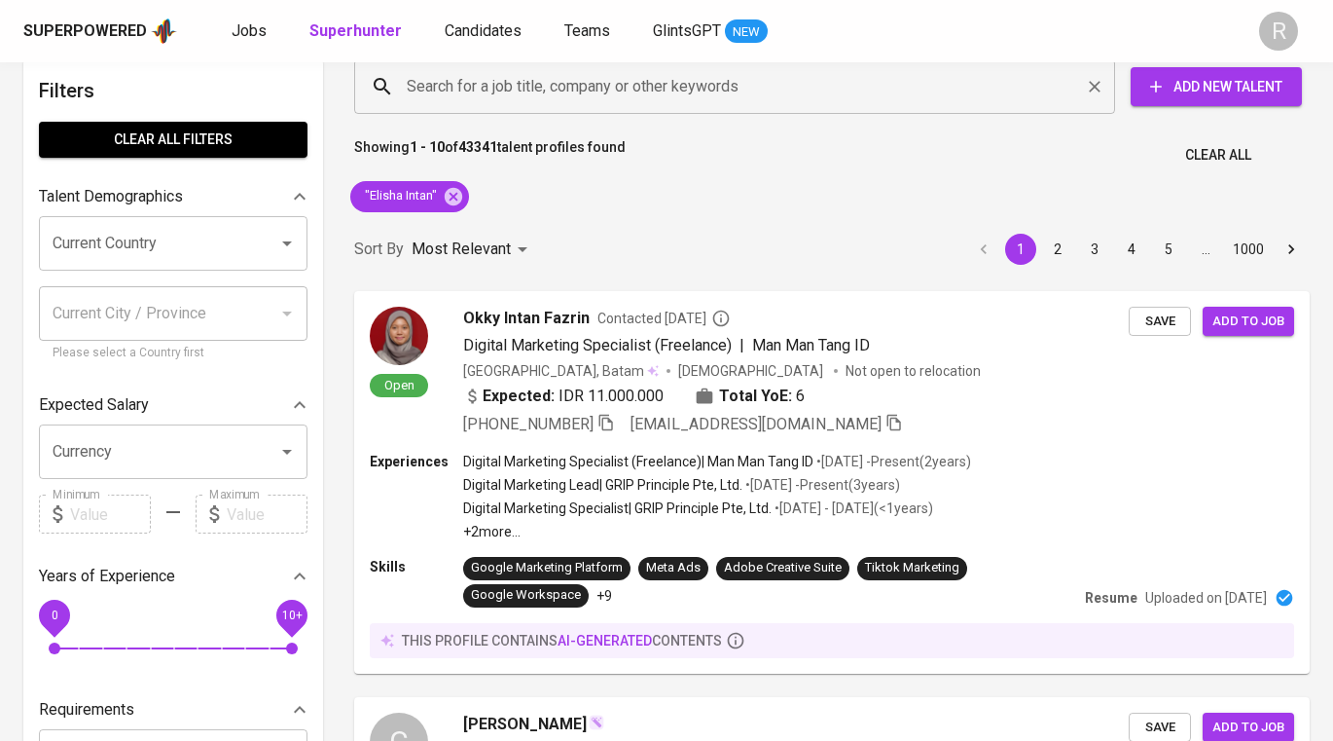
click at [505, 96] on input "Search for a job title, company or other keywords" at bounding box center [739, 86] width 675 height 37
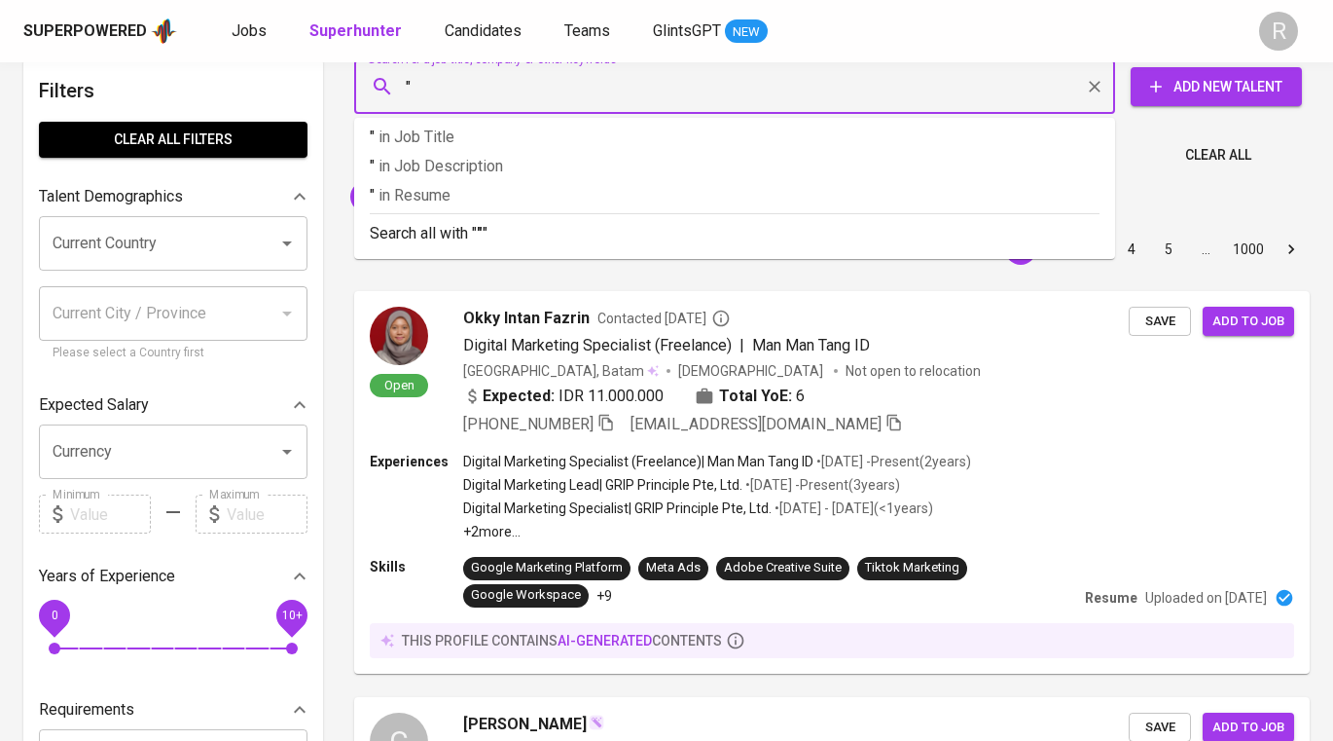
paste input "PT Delta Giri Wacana, Tbk (DGW-GROUP)"
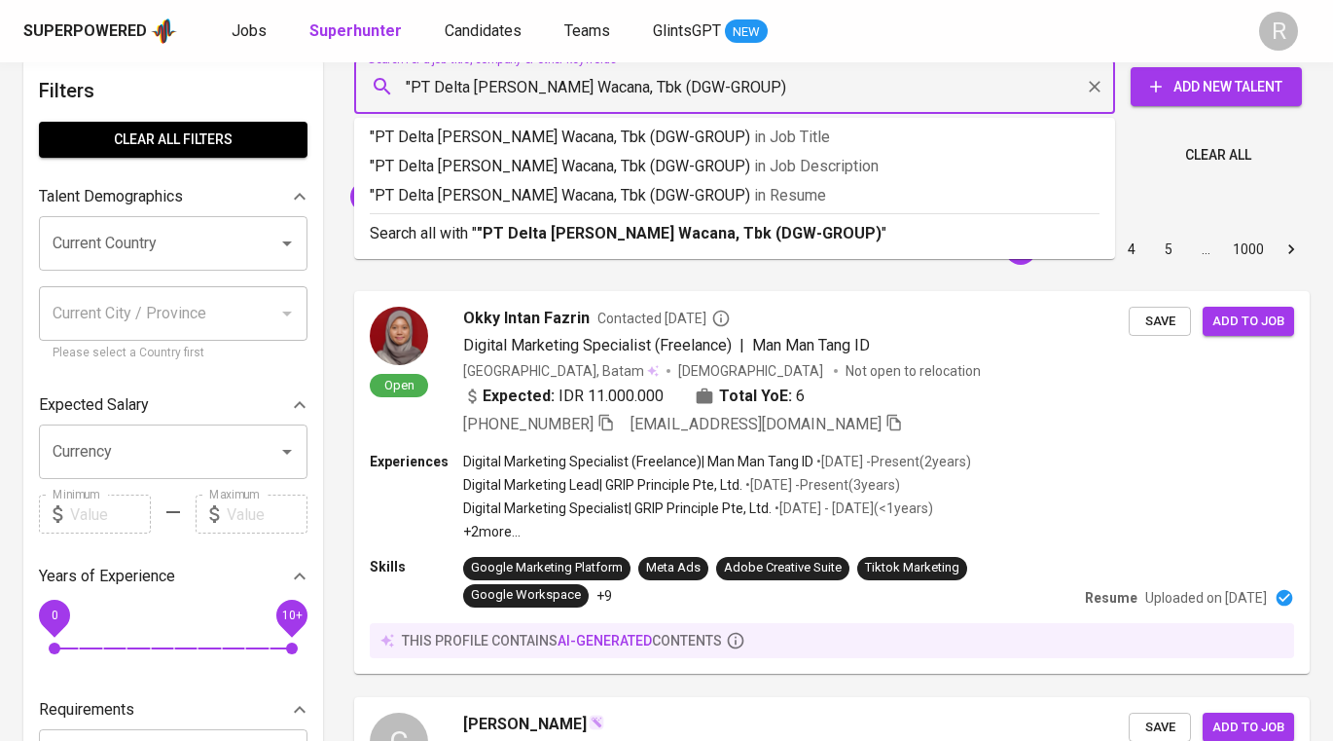
type input ""PT Delta Giri Wacana, Tbk (DGW-GROUP)""
click at [670, 235] on b ""PT Delta Giri Wacana, Tbk (DGW-GROUP)"" at bounding box center [682, 233] width 411 height 18
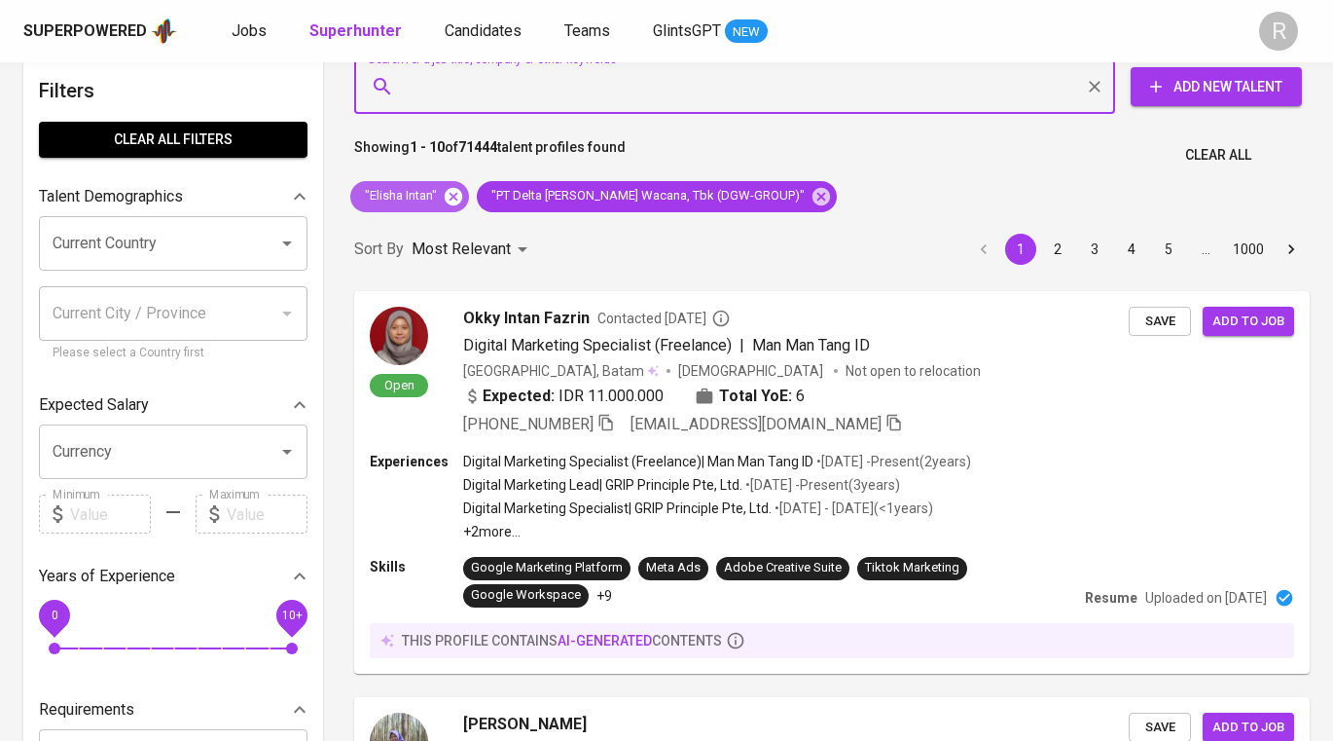
click at [458, 200] on icon at bounding box center [454, 196] width 18 height 18
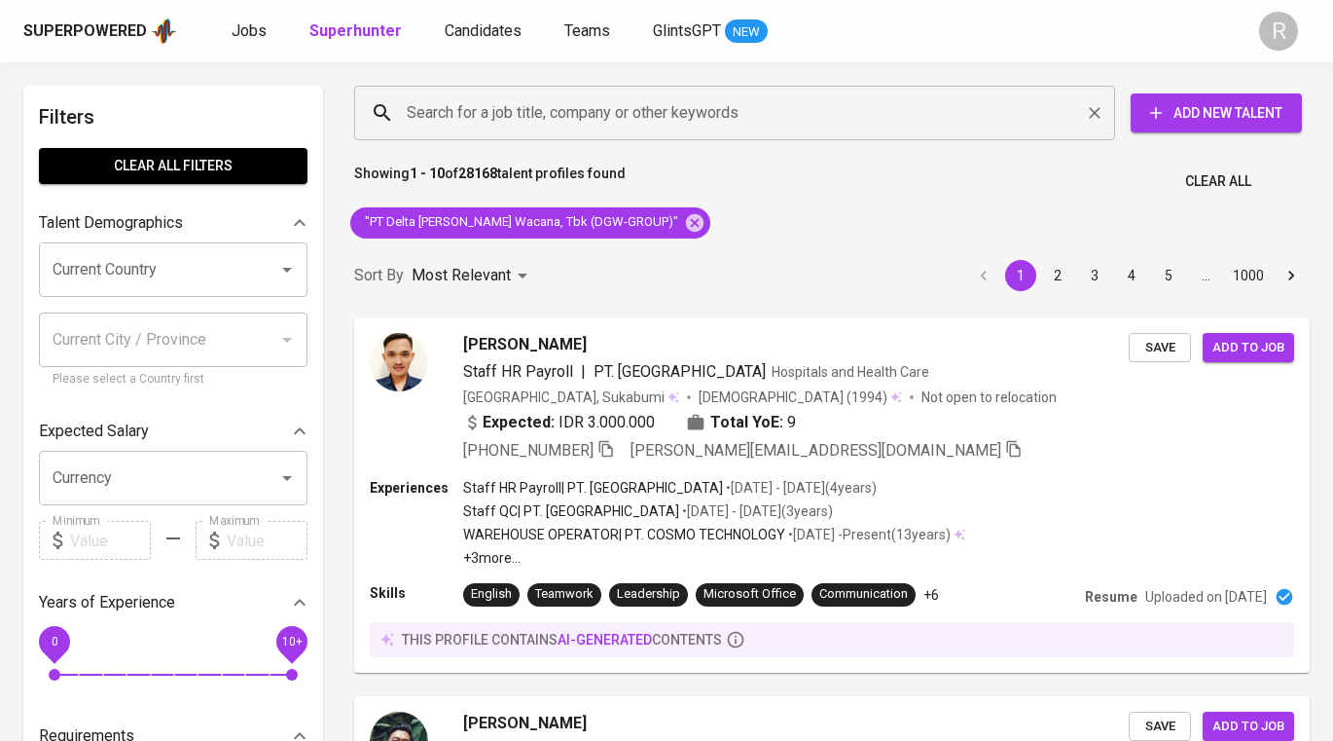
click at [607, 114] on input "Search for a job title, company or other keywords" at bounding box center [739, 112] width 675 height 37
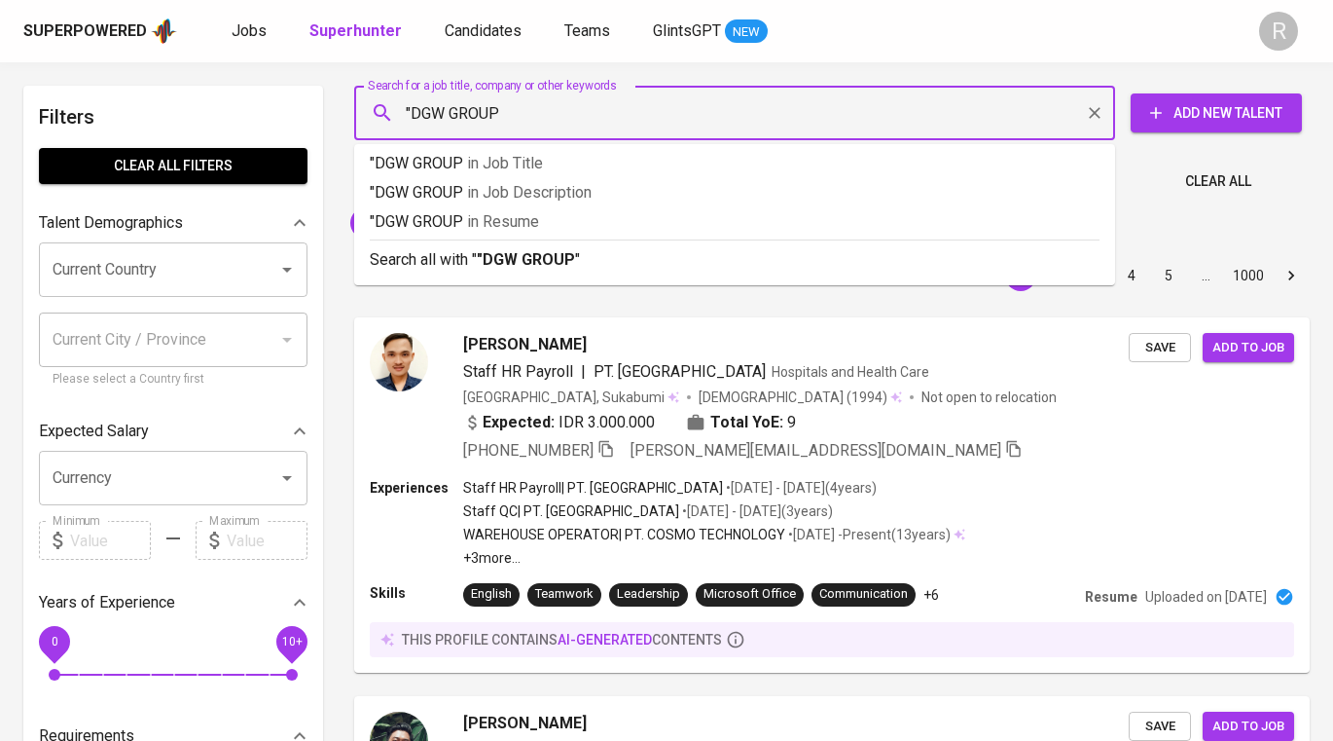
type input ""DGW GROUP""
click at [552, 265] on b ""DGW GROUP"" at bounding box center [529, 259] width 104 height 18
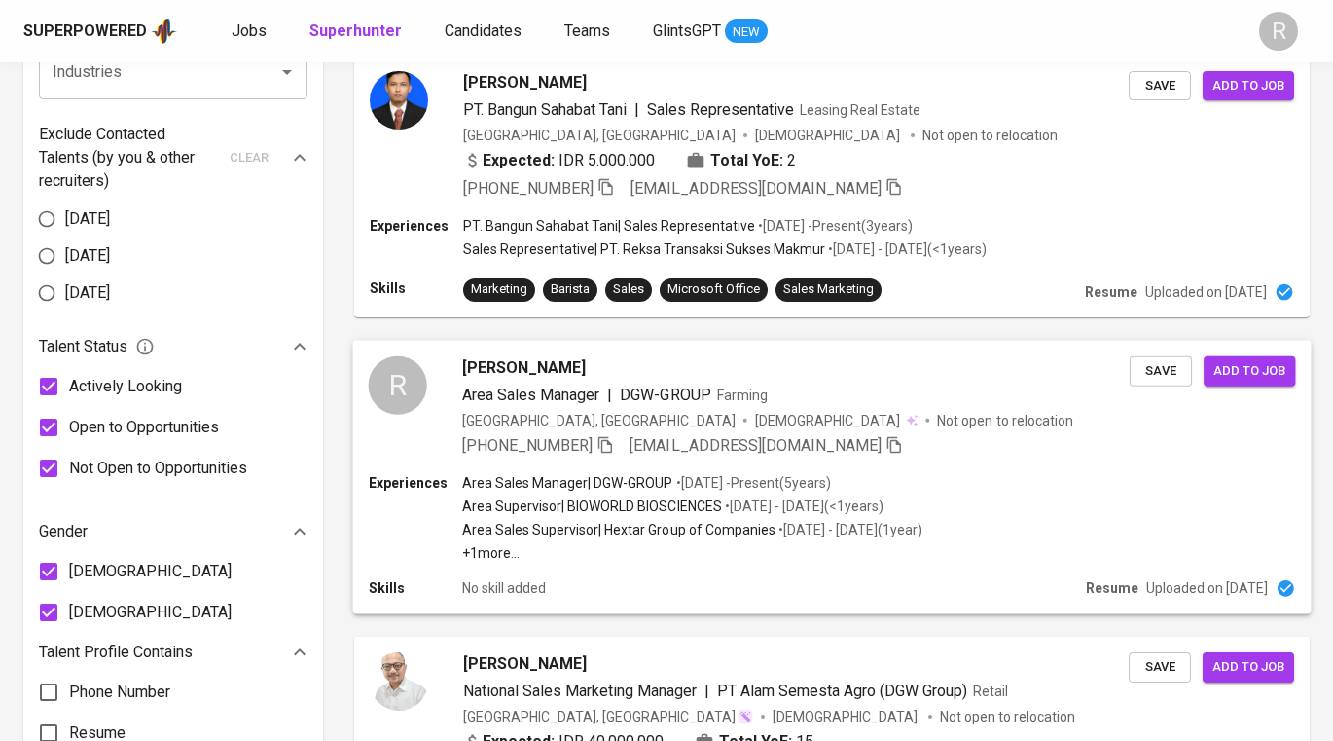
scroll to position [1013, 0]
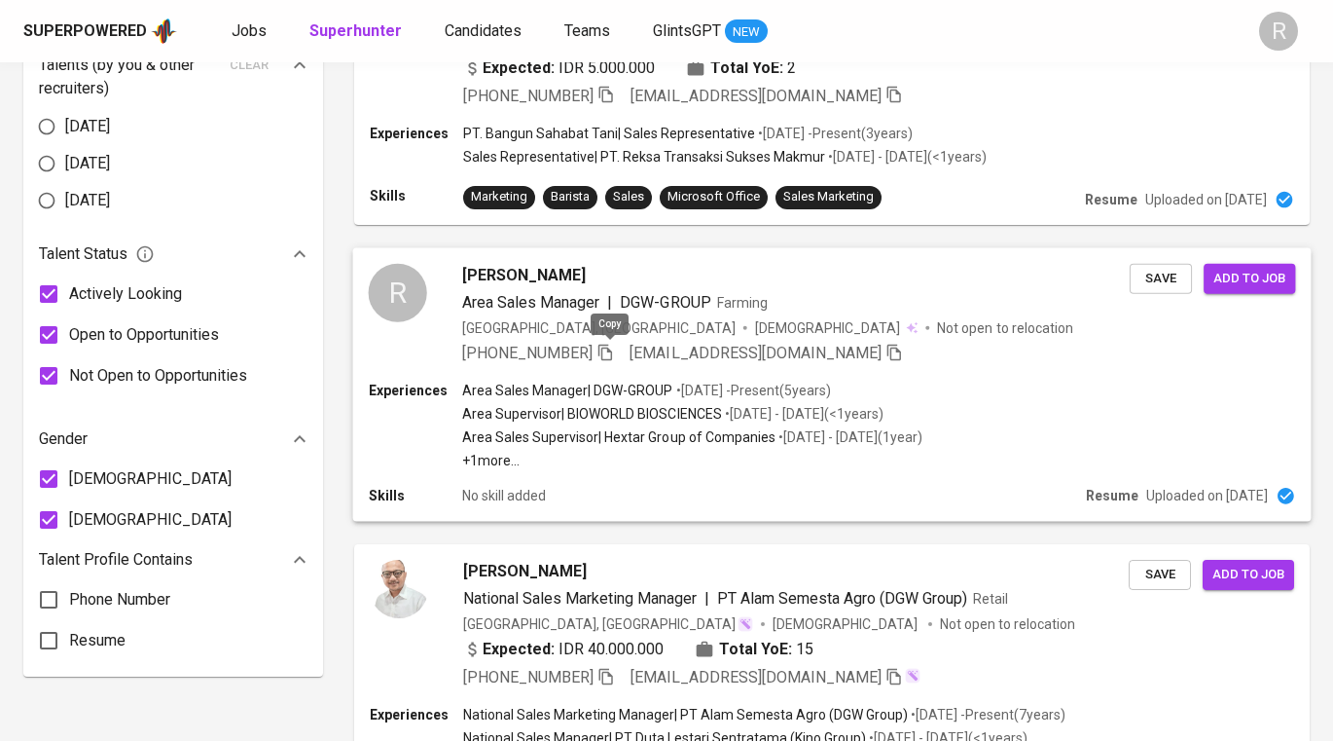
click at [612, 348] on icon "button" at bounding box center [606, 352] width 14 height 17
